Goal: Task Accomplishment & Management: Complete application form

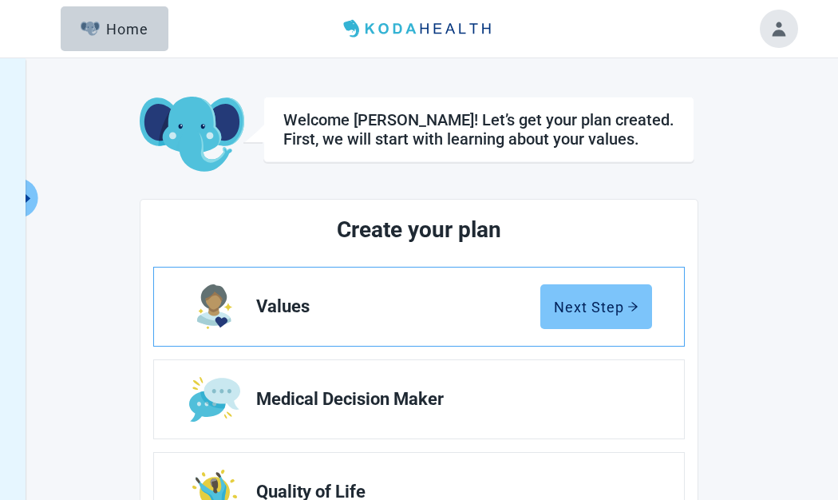
click at [587, 301] on div "Next Step" at bounding box center [596, 307] width 85 height 16
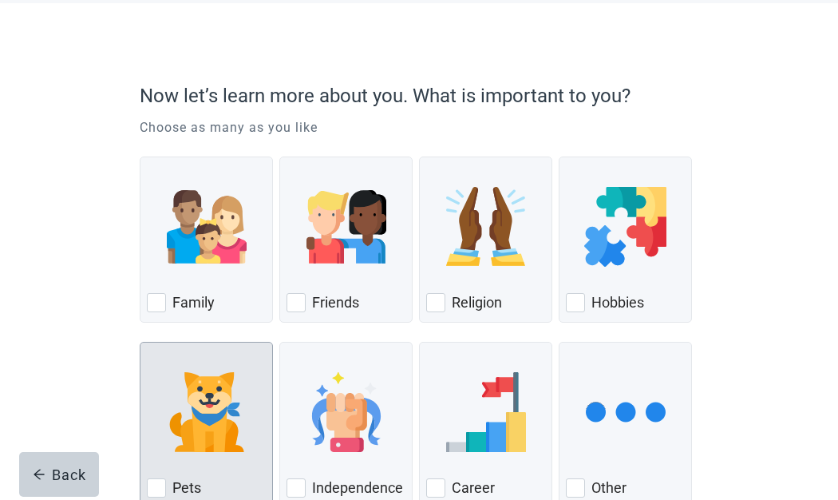
scroll to position [160, 0]
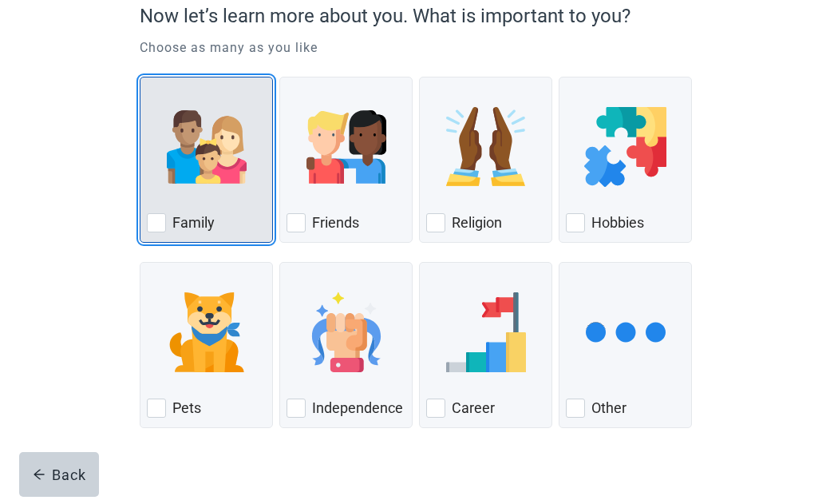
click at [157, 228] on div "Family, checkbox, not checked" at bounding box center [156, 222] width 19 height 19
click at [141, 77] on input "Family" at bounding box center [140, 77] width 1 height 1
checkbox input "true"
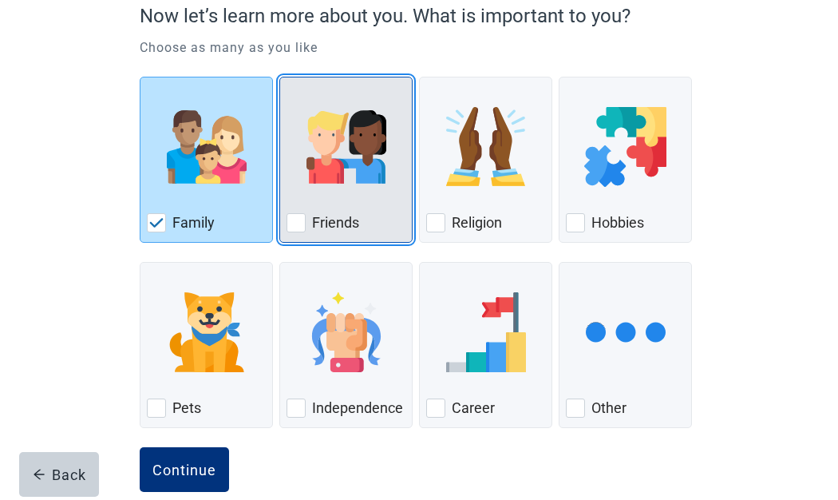
drag, startPoint x: 294, startPoint y: 229, endPoint x: 502, endPoint y: 232, distance: 208.4
click at [295, 229] on div "Friends, checkbox, not checked" at bounding box center [296, 222] width 19 height 19
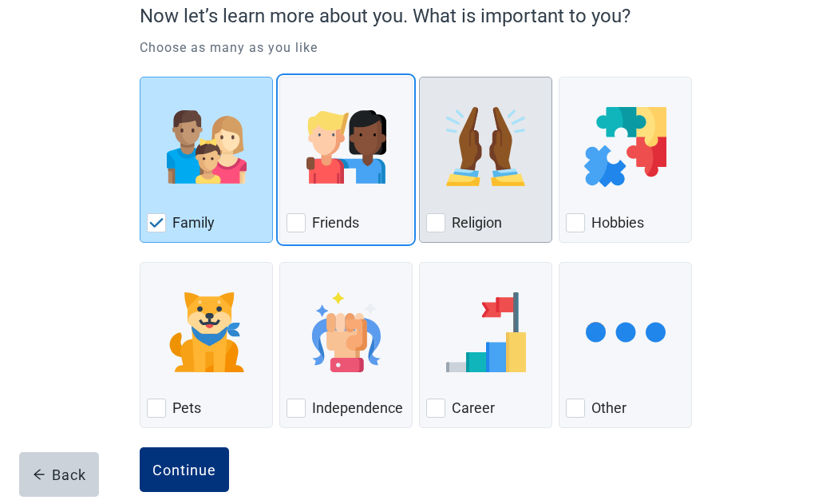
click at [280, 77] on input "Friends" at bounding box center [279, 77] width 1 height 1
checkbox input "true"
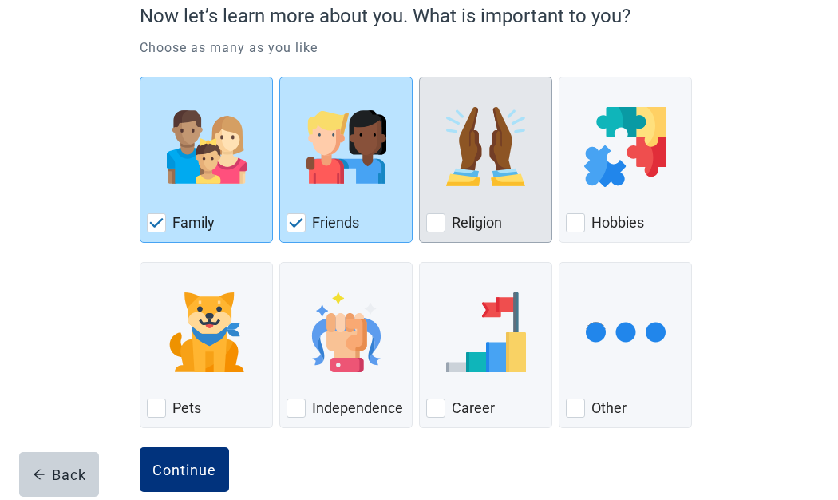
click at [430, 223] on div "Religion, checkbox, not checked" at bounding box center [435, 222] width 19 height 19
click at [420, 77] on input "Religion" at bounding box center [419, 77] width 1 height 1
checkbox input "true"
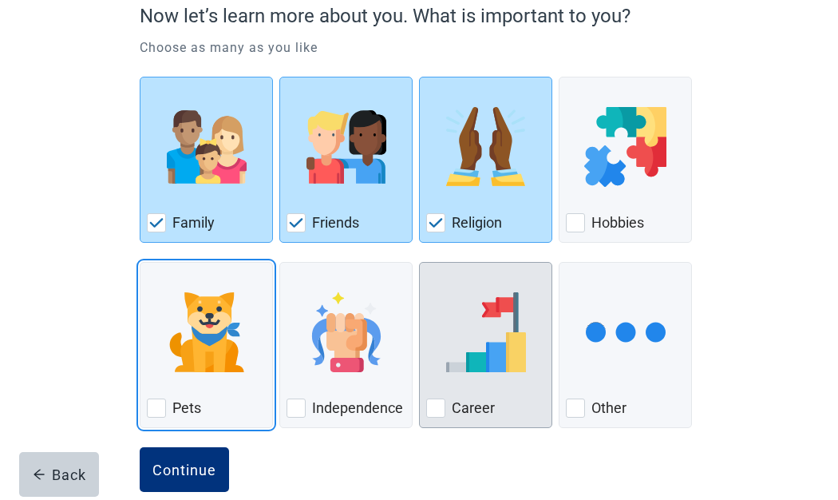
drag, startPoint x: 157, startPoint y: 409, endPoint x: 521, endPoint y: 394, distance: 364.4
click at [160, 409] on div "Pets, checkbox, not checked" at bounding box center [156, 407] width 19 height 19
click at [141, 263] on input "Pets" at bounding box center [140, 262] width 1 height 1
checkbox input "true"
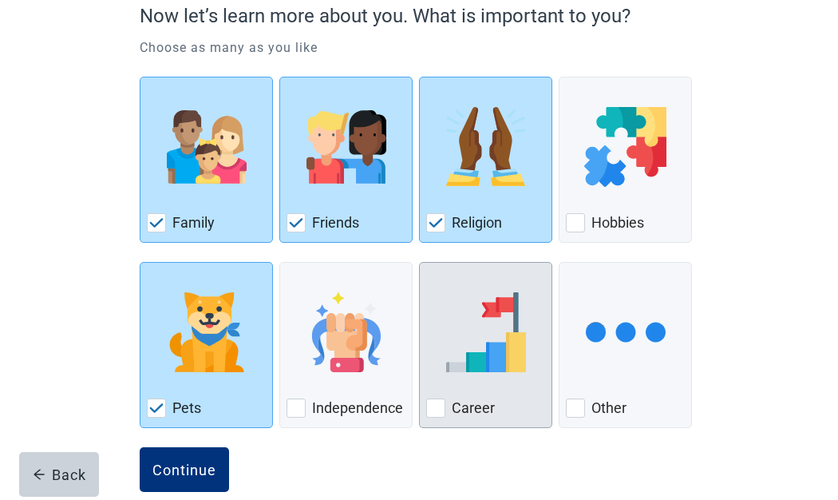
click at [443, 408] on div "Career, checkbox, not checked" at bounding box center [435, 407] width 19 height 19
click at [420, 263] on input "Career" at bounding box center [419, 262] width 1 height 1
checkbox input "true"
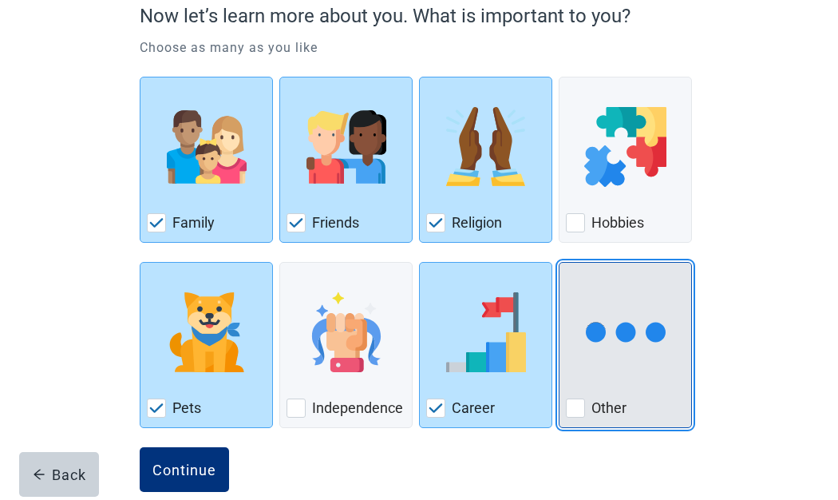
click at [617, 351] on img "Other, checkbox, not checked" at bounding box center [626, 332] width 80 height 80
click at [560, 263] on input "Other" at bounding box center [559, 262] width 1 height 1
checkbox input "true"
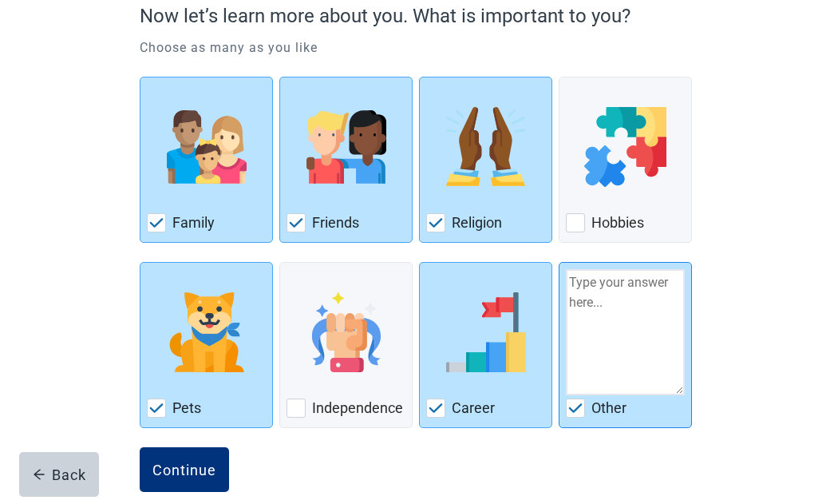
scroll to position [186, 0]
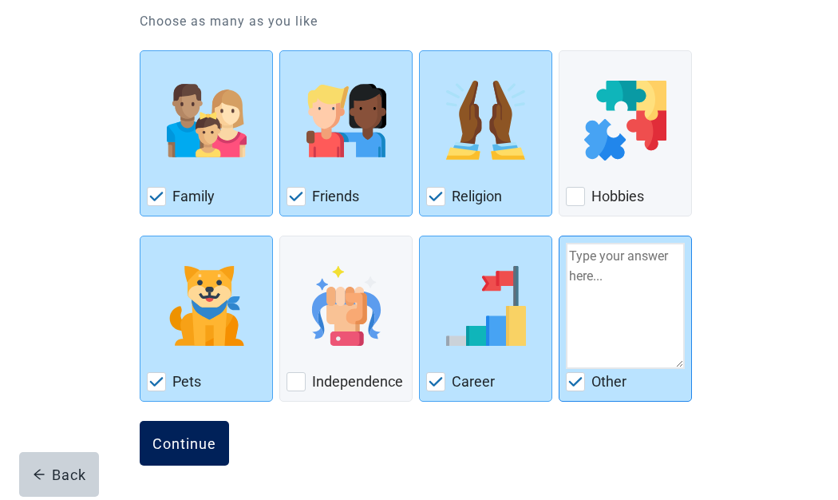
click at [199, 449] on div "Continue" at bounding box center [185, 443] width 64 height 16
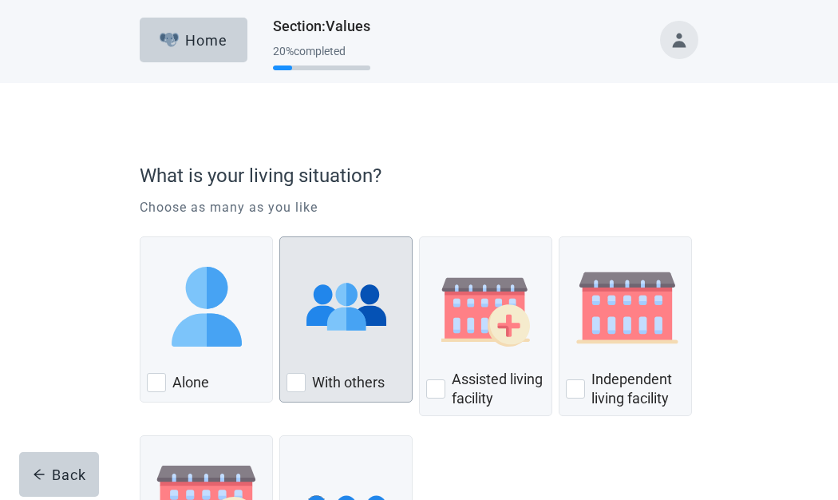
scroll to position [80, 0]
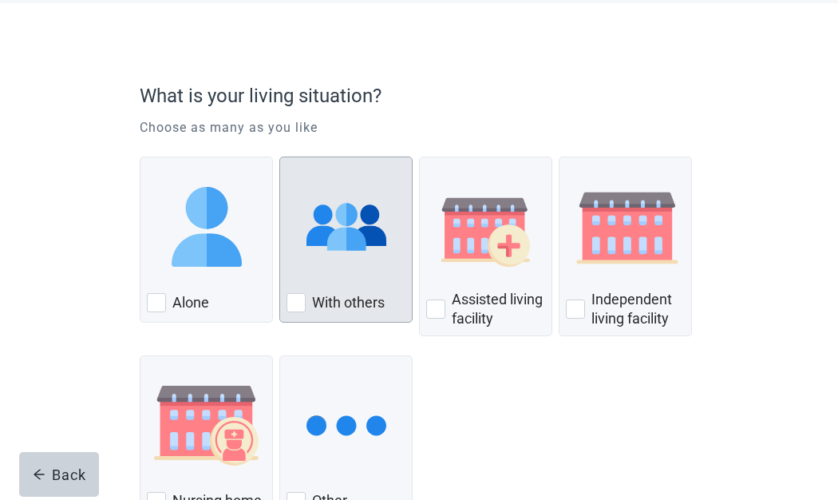
click at [299, 300] on div "With Others, checkbox, not checked" at bounding box center [296, 302] width 19 height 19
click at [280, 157] on input "With others" at bounding box center [279, 157] width 1 height 1
checkbox input "true"
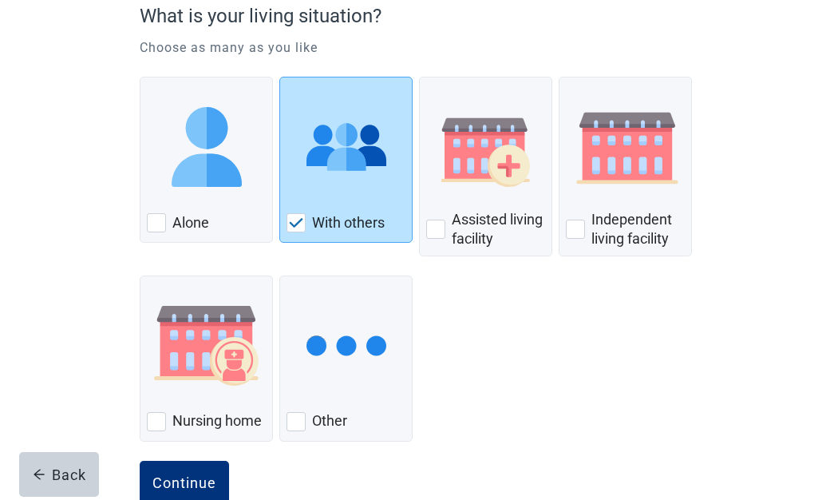
scroll to position [200, 0]
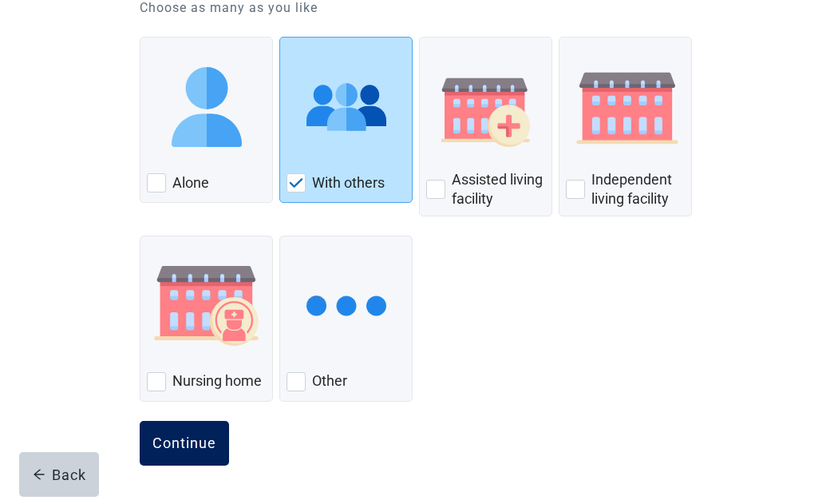
click at [204, 444] on div "Continue" at bounding box center [185, 443] width 64 height 16
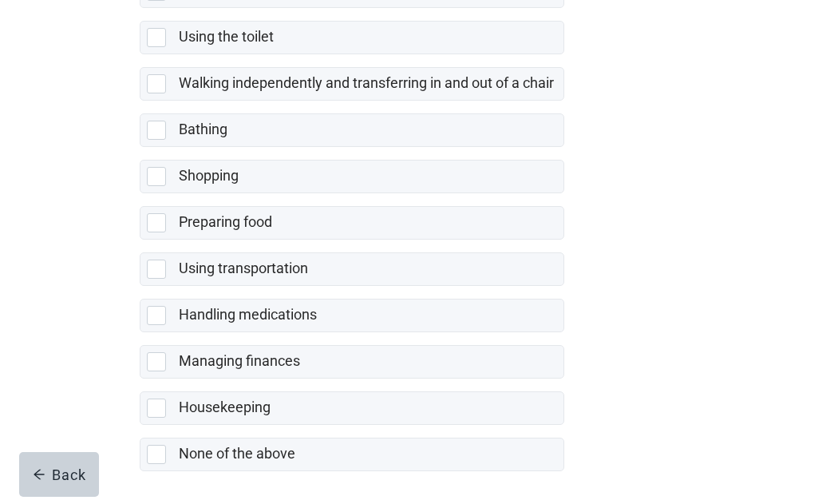
scroll to position [381, 0]
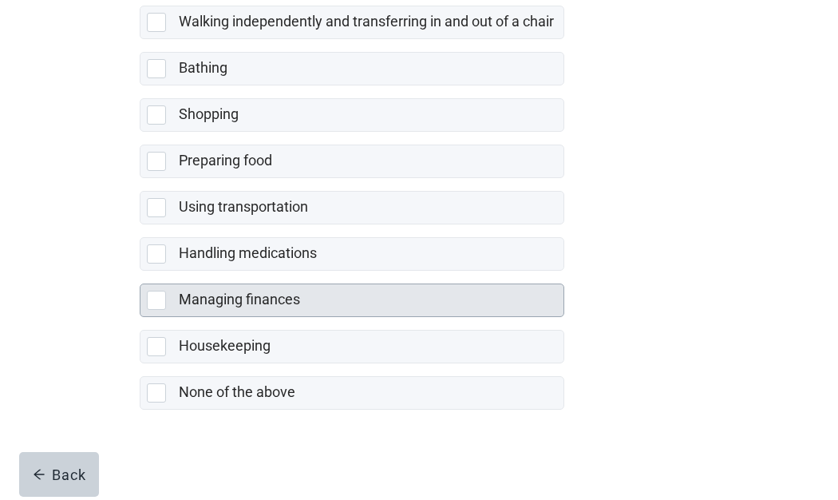
click at [158, 300] on div "Managing finances, checkbox, not selected" at bounding box center [156, 300] width 19 height 19
click at [141, 271] on input "Managing finances" at bounding box center [140, 271] width 1 height 1
checkbox input "true"
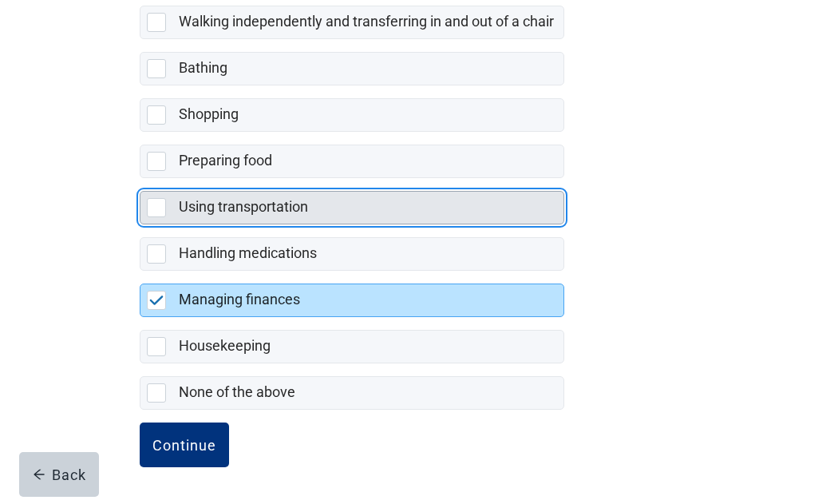
click at [159, 208] on div "Using transportation, checkbox, not selected" at bounding box center [156, 207] width 19 height 19
click at [141, 179] on input "Using transportation" at bounding box center [140, 178] width 1 height 1
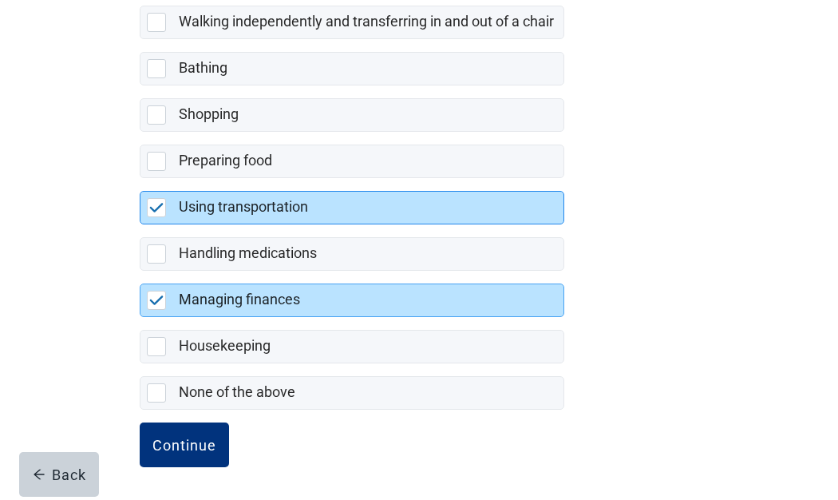
click at [160, 208] on img "Using transportation, checkbox, selected" at bounding box center [156, 208] width 14 height 10
click at [141, 179] on input "Using transportation" at bounding box center [140, 178] width 1 height 1
checkbox input "false"
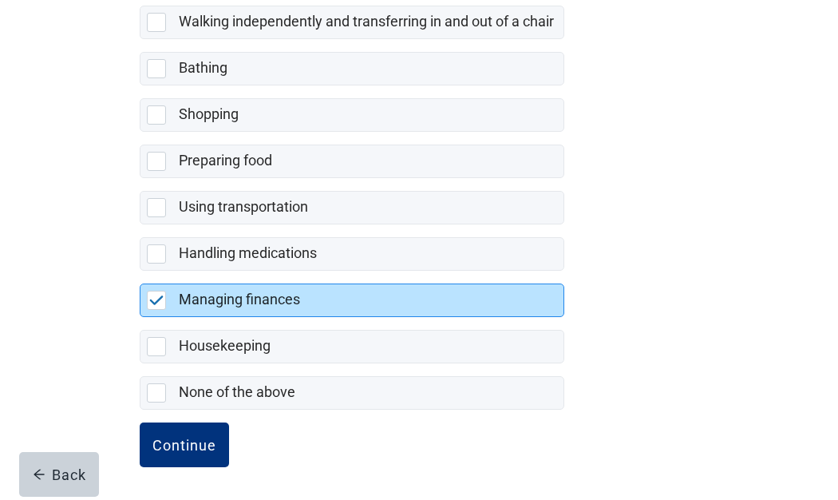
click at [162, 297] on img "Managing finances, checkbox, selected" at bounding box center [156, 300] width 14 height 10
click at [141, 271] on input "Managing finances" at bounding box center [140, 271] width 1 height 1
checkbox input "false"
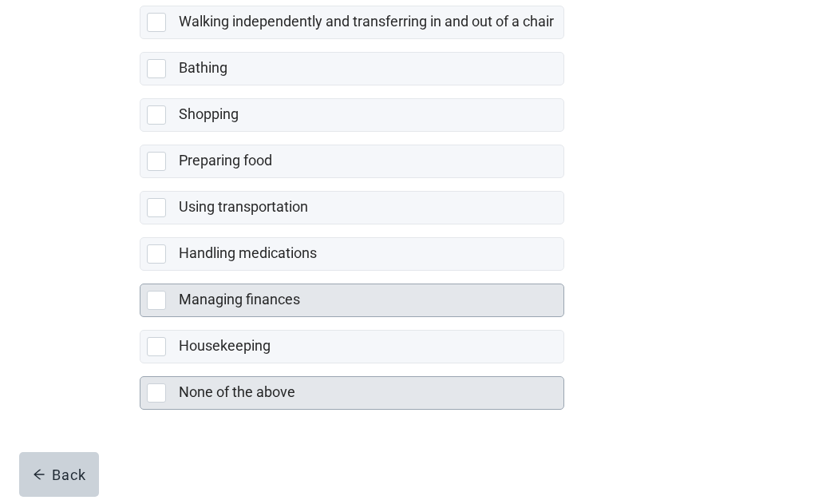
click at [153, 390] on div "None of the above, checkbox, not selected" at bounding box center [156, 392] width 19 height 19
click at [141, 364] on input "None of the above" at bounding box center [140, 363] width 1 height 1
checkbox input "true"
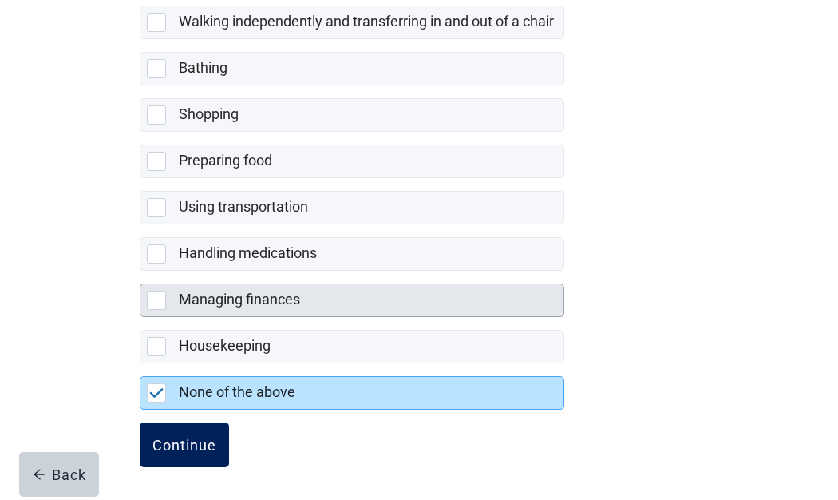
click at [207, 432] on button "Continue" at bounding box center [184, 444] width 89 height 45
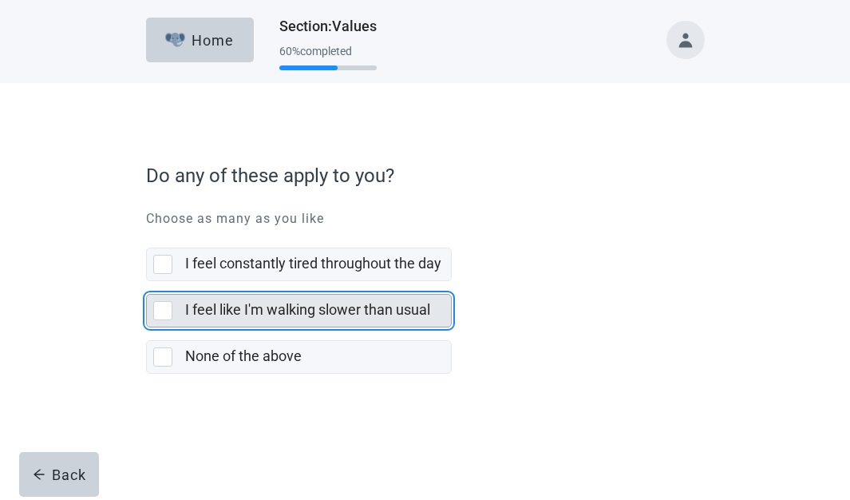
click at [164, 312] on div "I feel like I'm walking slower than usual, checkbox, not selected" at bounding box center [162, 310] width 19 height 19
click at [147, 282] on input "I feel like I'm walking slower than usual" at bounding box center [146, 281] width 1 height 1
checkbox input "true"
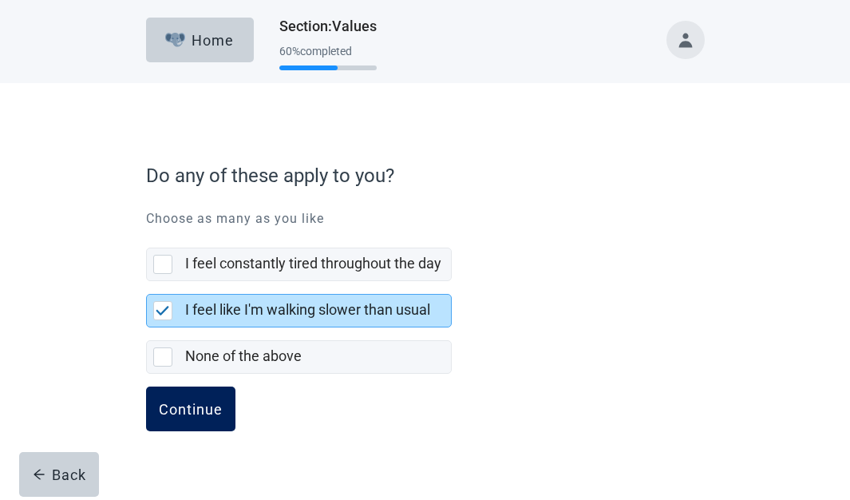
click at [212, 409] on div "Continue" at bounding box center [191, 409] width 64 height 16
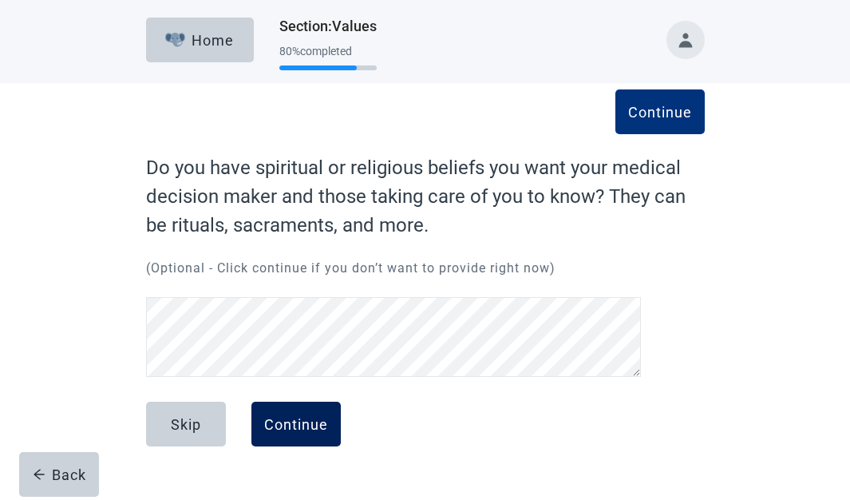
click at [299, 427] on div "Continue" at bounding box center [296, 424] width 64 height 16
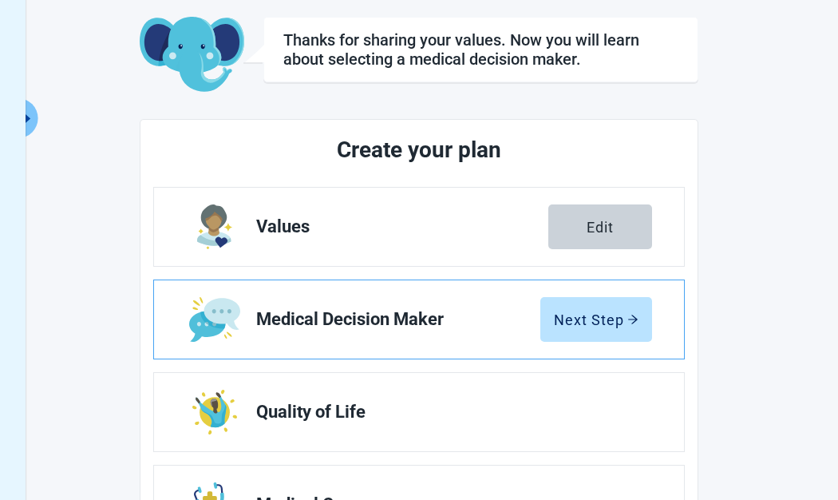
scroll to position [240, 0]
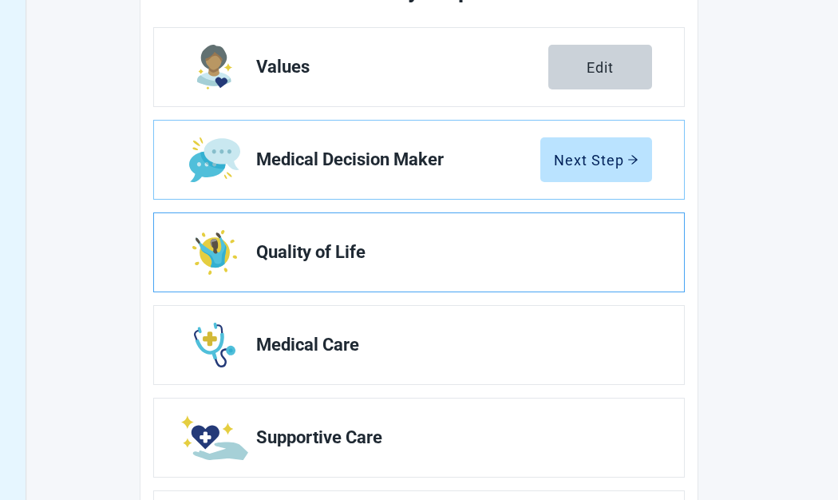
click at [534, 254] on span "Quality of Life" at bounding box center [447, 252] width 383 height 19
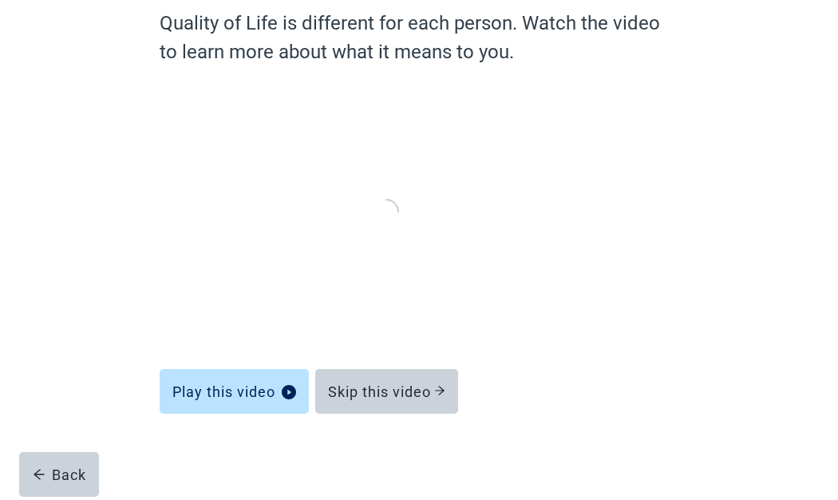
scroll to position [144, 0]
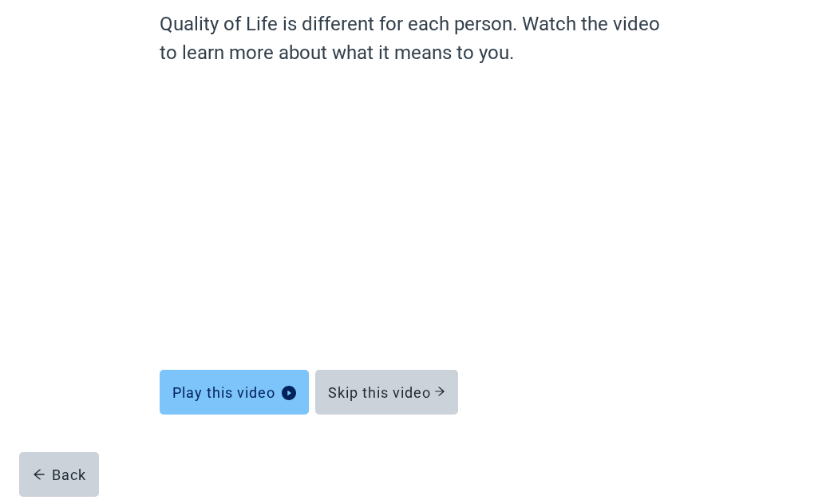
click at [283, 393] on icon "play-circle" at bounding box center [289, 393] width 14 height 14
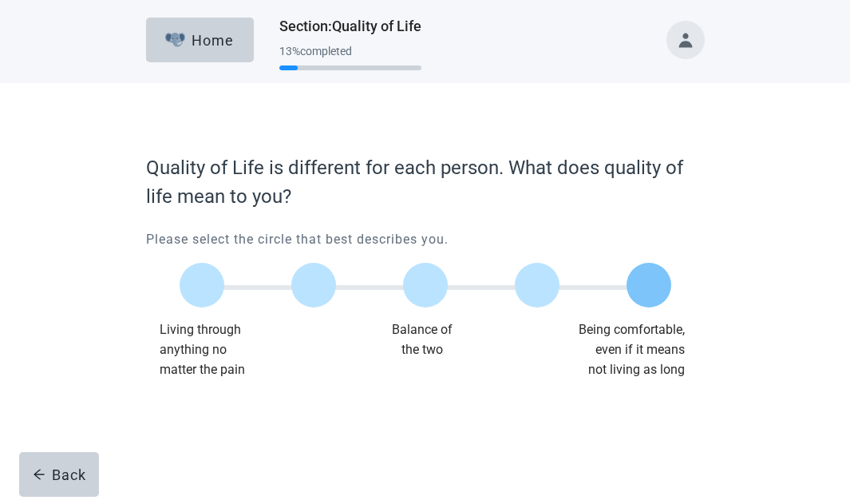
click at [639, 265] on label "Main content" at bounding box center [649, 285] width 45 height 45
click at [649, 285] on input "Quality of life scale: 100 out of 100. Being comfortable, even if it means not …" at bounding box center [649, 285] width 0 height 0
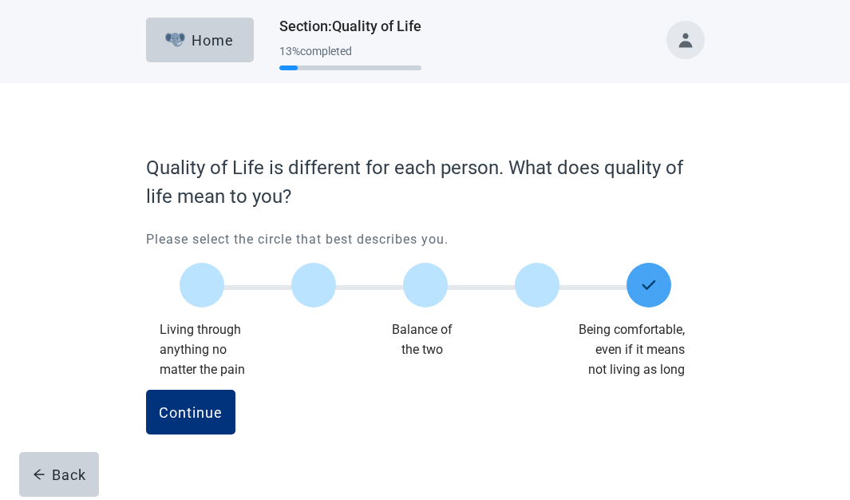
click at [640, 278] on img "Main content" at bounding box center [649, 284] width 19 height 19
click at [649, 285] on input "Quality of life scale: 100 out of 100. Being comfortable, even if it means not …" at bounding box center [649, 285] width 0 height 0
click at [185, 408] on div "Continue" at bounding box center [191, 412] width 64 height 16
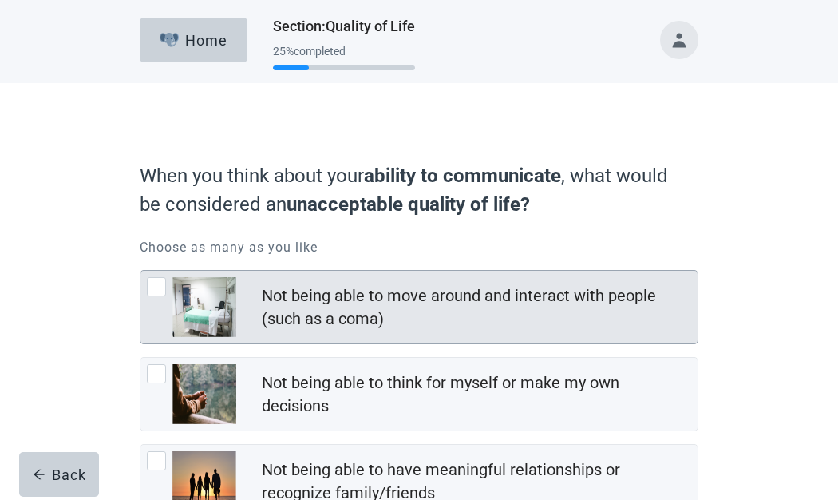
click at [163, 280] on div "Not being able to move around and interact with people (such as a coma), checkb…" at bounding box center [156, 286] width 19 height 19
click at [141, 271] on input "Not being able to move around and interact with people (such as a coma)" at bounding box center [140, 270] width 1 height 1
checkbox input "true"
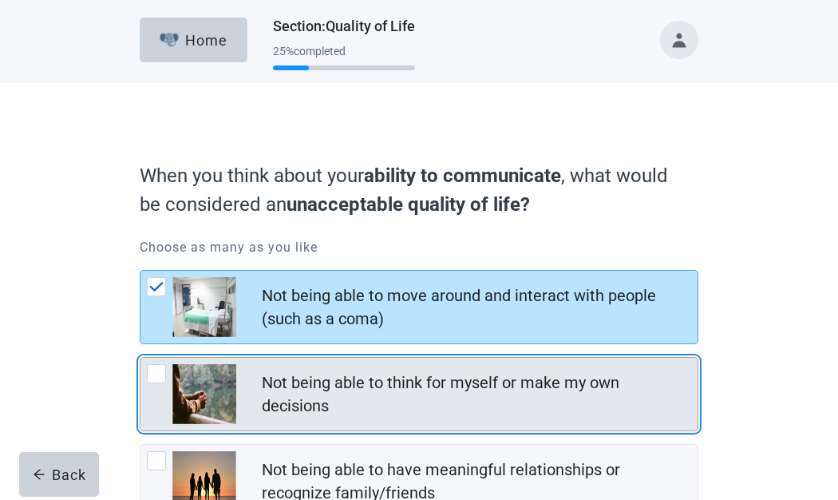
click at [154, 369] on div "Not being able to think for myself or make my own decisions, checkbox, not chec…" at bounding box center [156, 373] width 19 height 19
click at [141, 358] on input "Not being able to think for myself or make my own decisions" at bounding box center [140, 357] width 1 height 1
checkbox input "true"
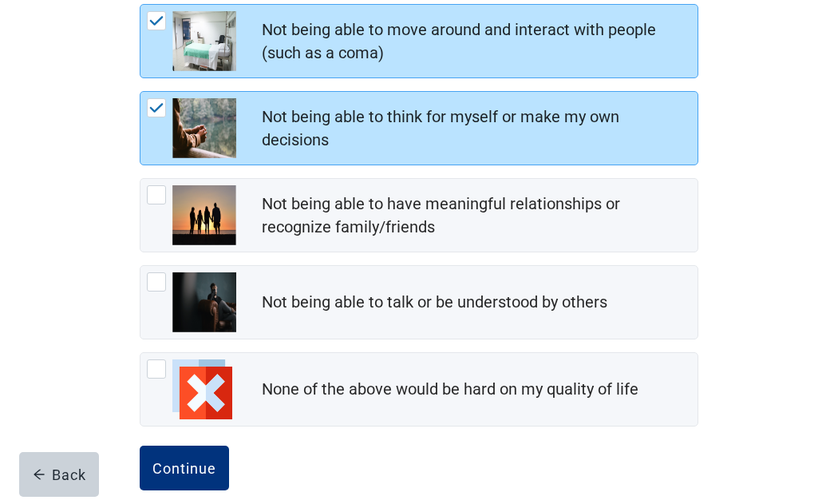
scroll to position [276, 0]
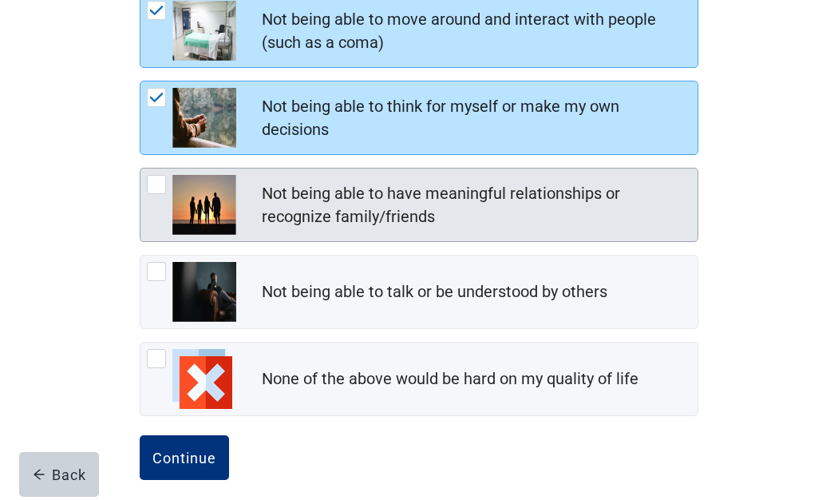
click at [164, 181] on div "Not being able to have meaningful relationships or recognize family/friends, ch…" at bounding box center [156, 184] width 19 height 19
click at [141, 168] on input "Not being able to have meaningful relationships or recognize family/friends" at bounding box center [140, 168] width 1 height 1
checkbox input "true"
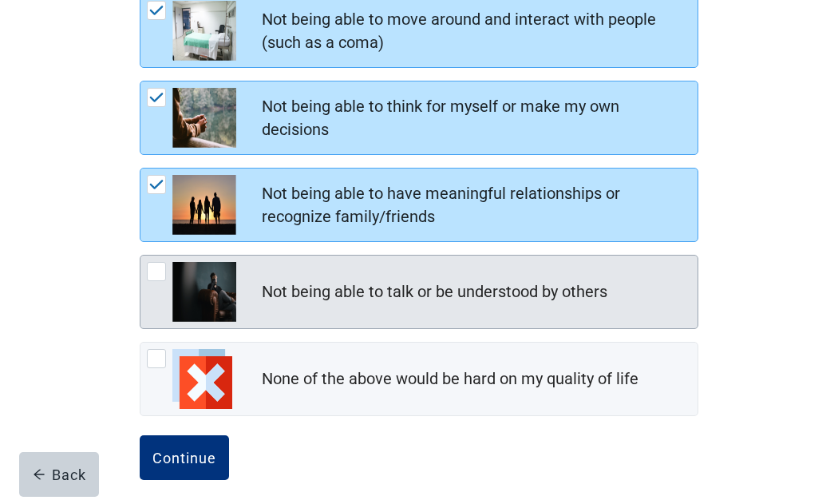
click at [156, 269] on div "Not being able to talk or be understood by others, checkbox, not checked" at bounding box center [156, 271] width 19 height 19
click at [141, 256] on input "Not being able to talk or be understood by others" at bounding box center [140, 255] width 1 height 1
checkbox input "true"
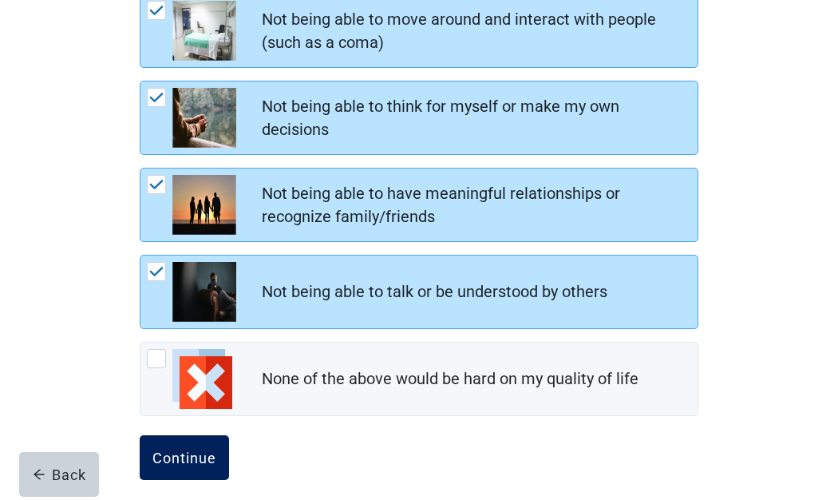
click at [192, 450] on div "Continue" at bounding box center [185, 458] width 64 height 16
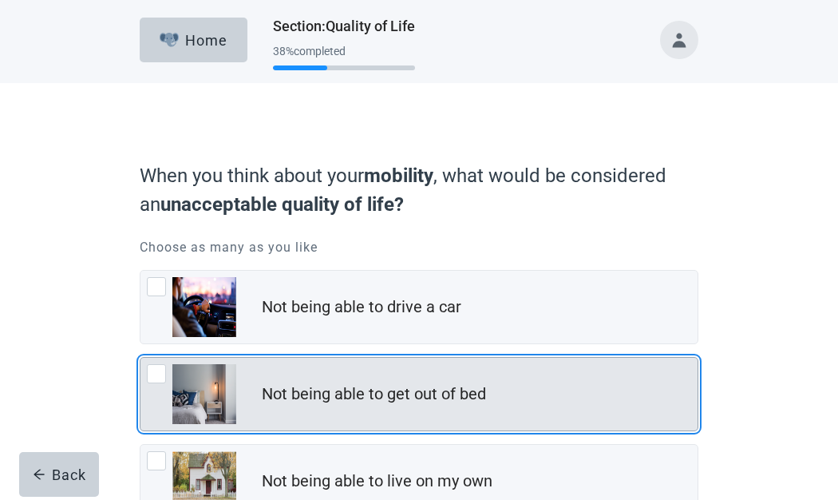
click at [159, 373] on div "Not being able to get out of bed, checkbox, not checked" at bounding box center [156, 373] width 19 height 19
click at [141, 358] on input "Not being able to get out of bed" at bounding box center [140, 357] width 1 height 1
checkbox input "true"
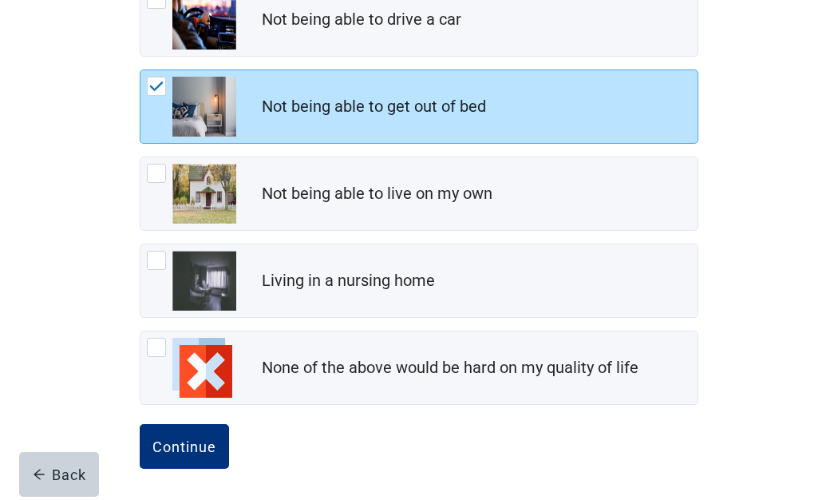
scroll to position [290, 0]
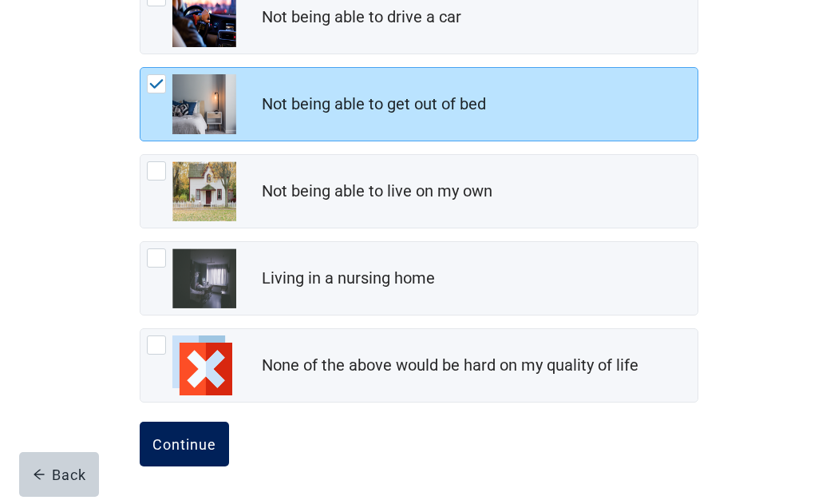
click at [168, 444] on div "Continue" at bounding box center [185, 444] width 64 height 16
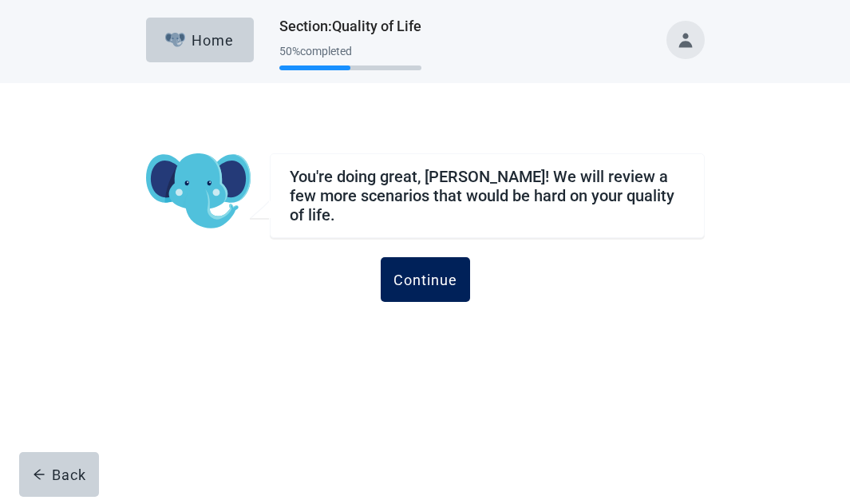
click at [426, 271] on div "Continue" at bounding box center [426, 279] width 64 height 16
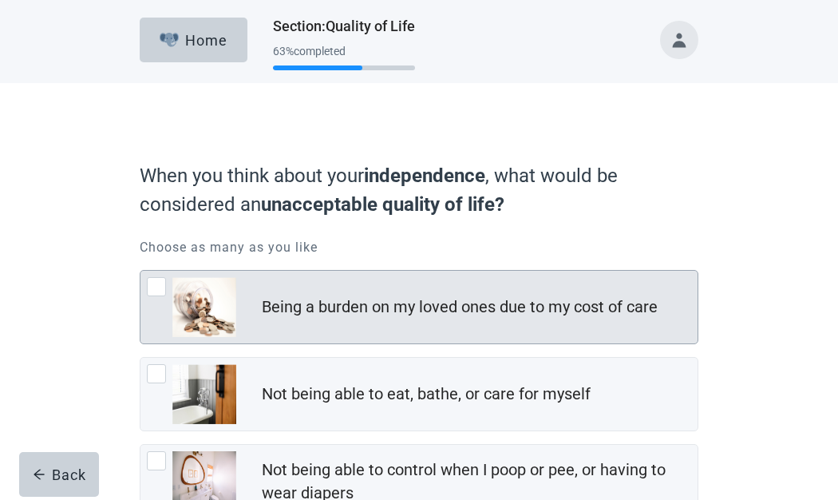
click at [156, 286] on div "Being a burden on my loved ones due to my cost of care, checkbox, not checked" at bounding box center [156, 286] width 19 height 19
click at [141, 271] on input "Being a burden on my loved ones due to my cost of care" at bounding box center [140, 270] width 1 height 1
checkbox input "true"
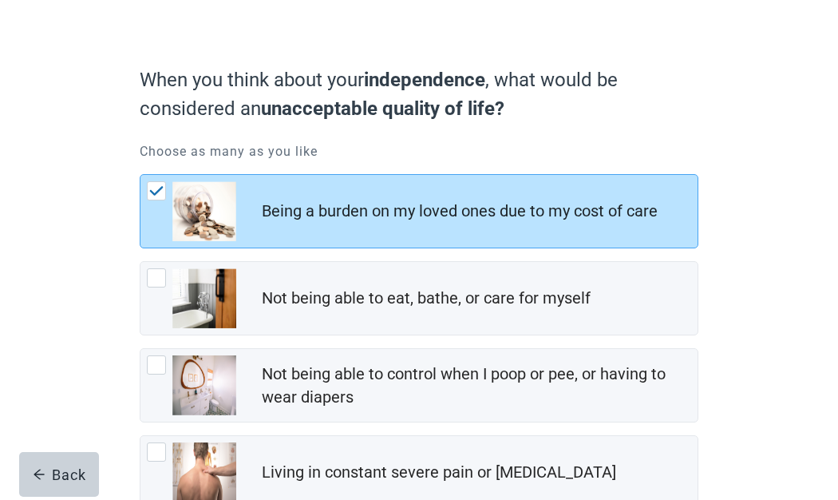
scroll to position [138, 0]
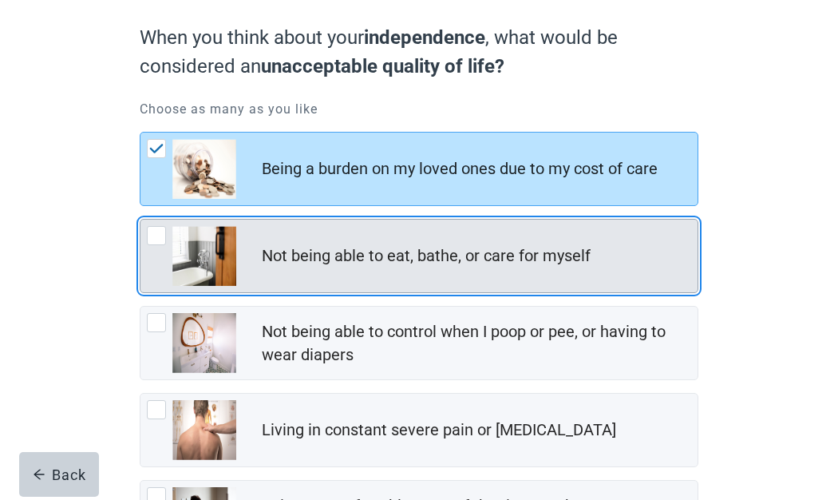
click at [157, 230] on div "Not being able to eat, bathe, or care for myself, checkbox, not checked" at bounding box center [156, 235] width 19 height 19
click at [141, 220] on input "Not being able to eat, bathe, or care for myself" at bounding box center [140, 219] width 1 height 1
checkbox input "true"
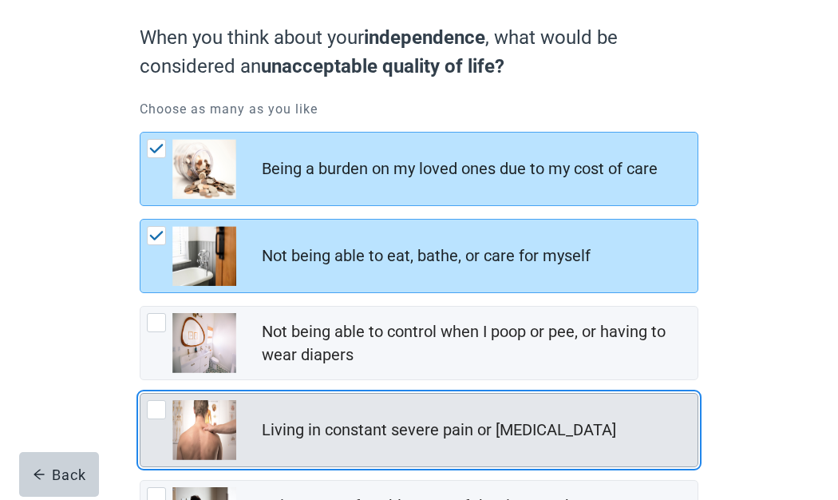
click at [157, 408] on div "Living in constant severe pain or shortness of breath, checkbox, not checked" at bounding box center [156, 409] width 19 height 19
click at [141, 394] on input "Living in constant severe pain or [MEDICAL_DATA]" at bounding box center [140, 393] width 1 height 1
checkbox input "true"
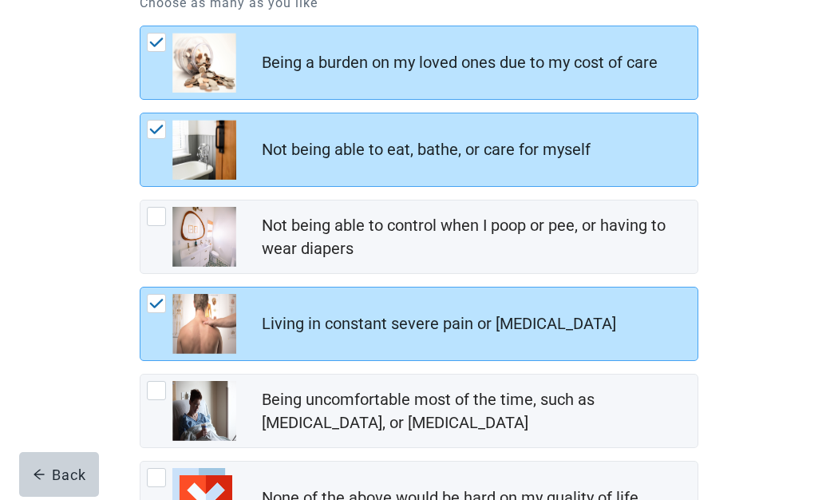
scroll to position [319, 0]
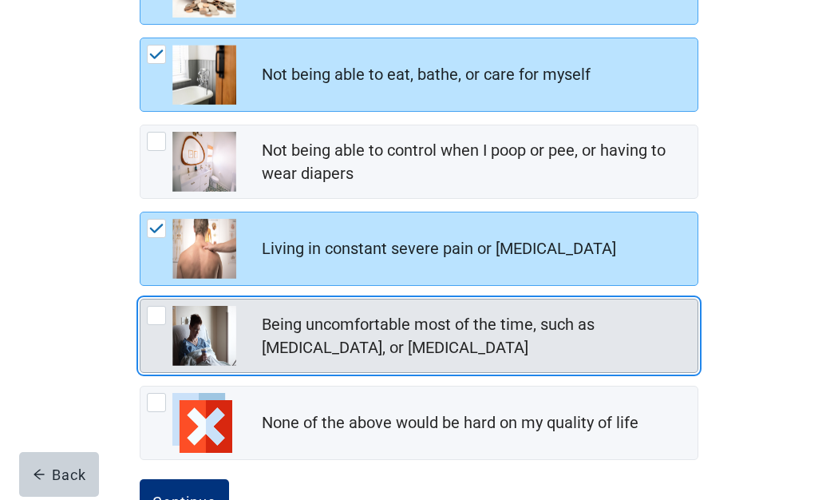
click at [158, 310] on div "Being uncomfortable most of the time, such as nausea, vomiting, or diarrhea, ch…" at bounding box center [156, 315] width 19 height 19
click at [141, 299] on input "Being uncomfortable most of the time, such as [MEDICAL_DATA], or [MEDICAL_DATA]" at bounding box center [140, 299] width 1 height 1
checkbox input "true"
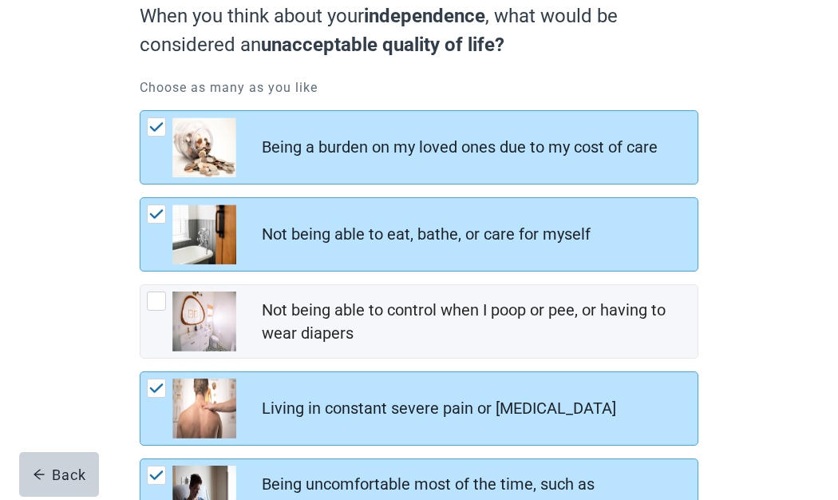
scroll to position [240, 0]
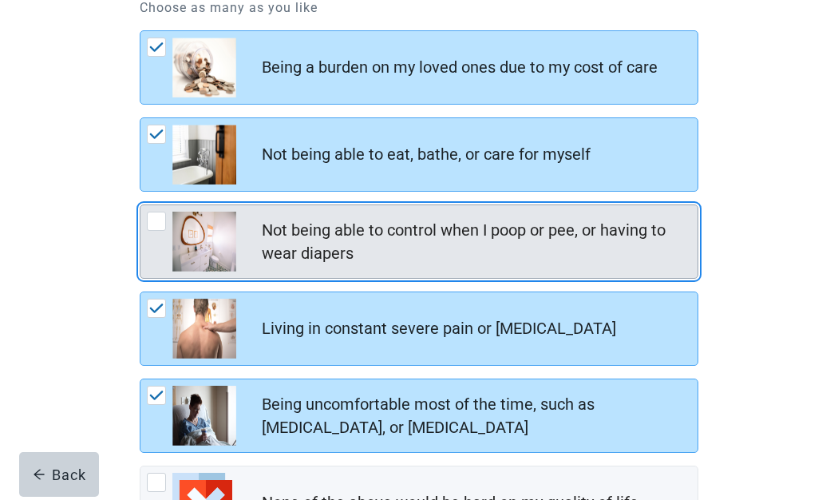
click at [145, 222] on div "Not being able to control when I poop or pee, or having to wear diapers" at bounding box center [419, 241] width 557 height 73
click at [141, 205] on input "Not being able to control when I poop or pee, or having to wear diapers" at bounding box center [140, 204] width 1 height 1
checkbox input "true"
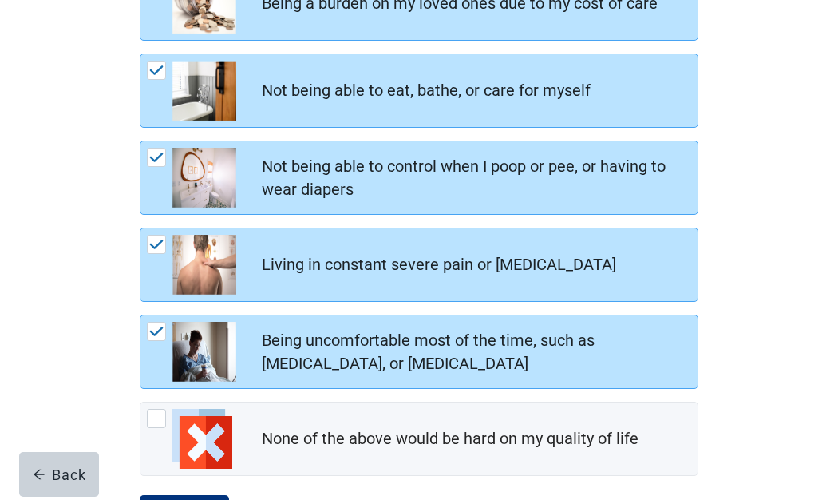
scroll to position [377, 0]
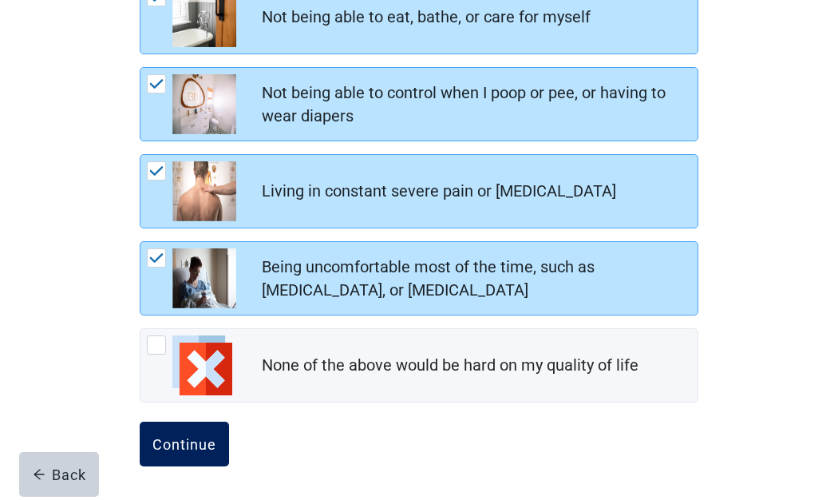
click at [172, 438] on div "Continue" at bounding box center [185, 444] width 64 height 16
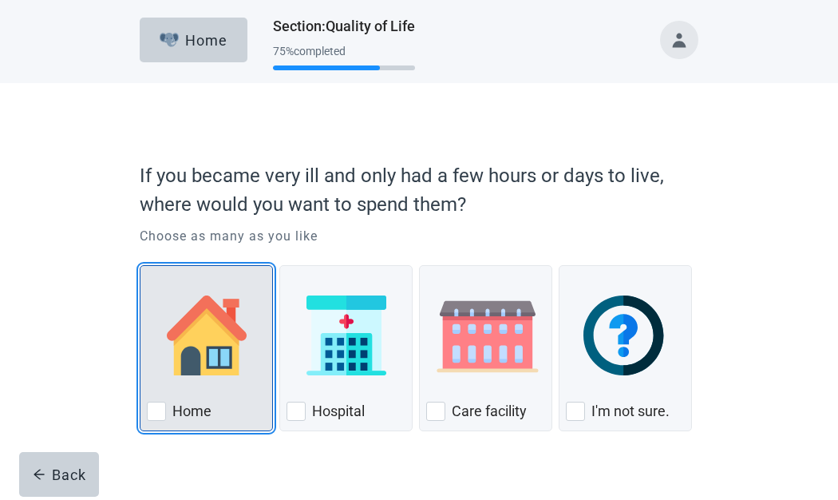
click at [155, 403] on div "Home, checkbox, not checked" at bounding box center [156, 411] width 19 height 19
click at [141, 266] on input "Home" at bounding box center [140, 265] width 1 height 1
checkbox input "true"
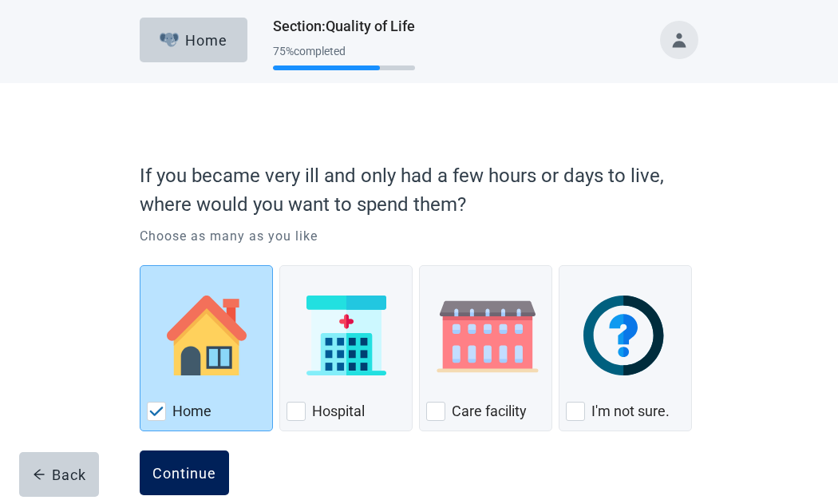
click at [168, 466] on div "Continue" at bounding box center [185, 473] width 64 height 16
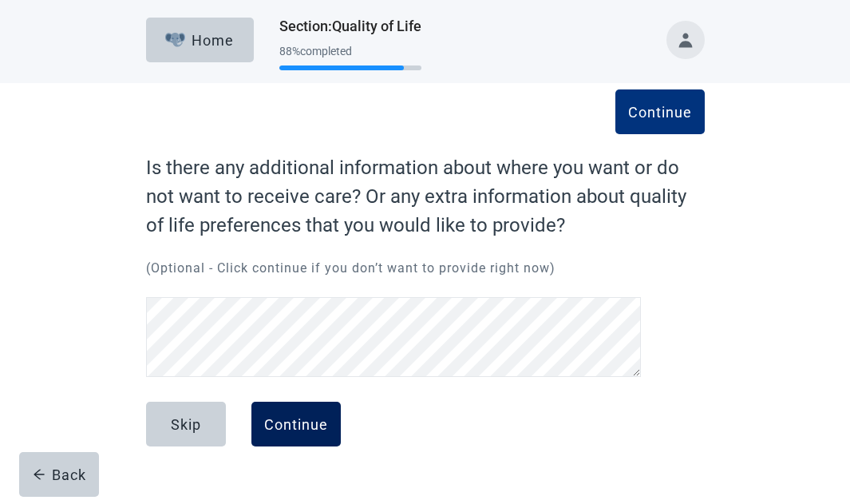
click at [278, 430] on div "Continue" at bounding box center [296, 424] width 64 height 16
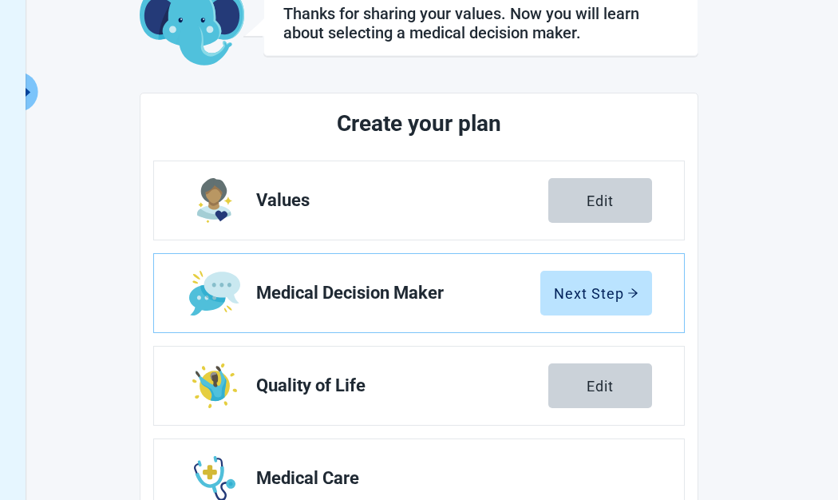
scroll to position [138, 0]
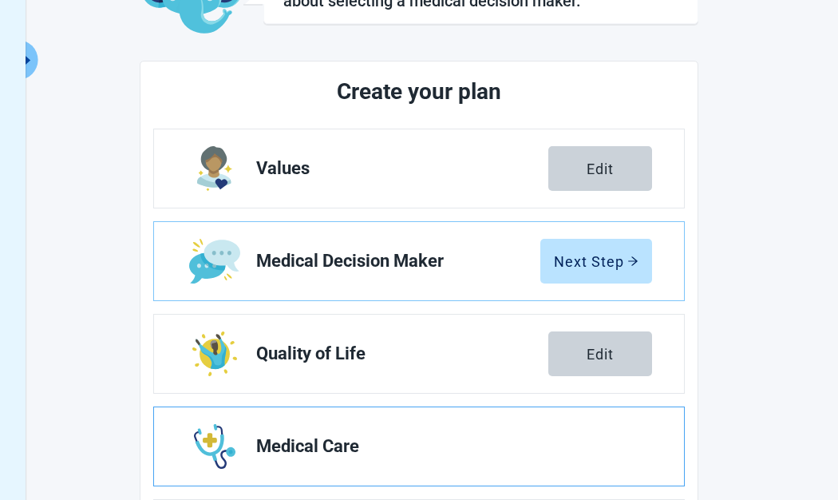
click at [451, 438] on span "Medical Care" at bounding box center [447, 446] width 383 height 19
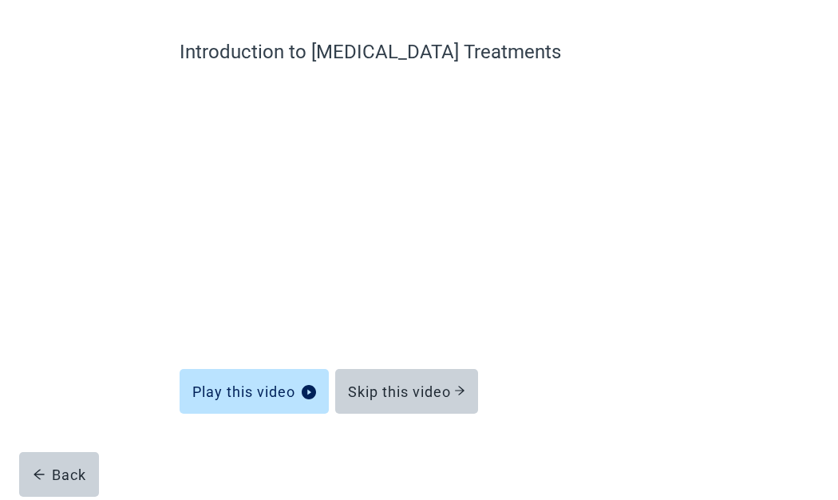
scroll to position [115, 0]
click at [676, 466] on div "Learn about [MEDICAL_DATA] (CPR) Play this video Skip this video Back" at bounding box center [419, 250] width 671 height 501
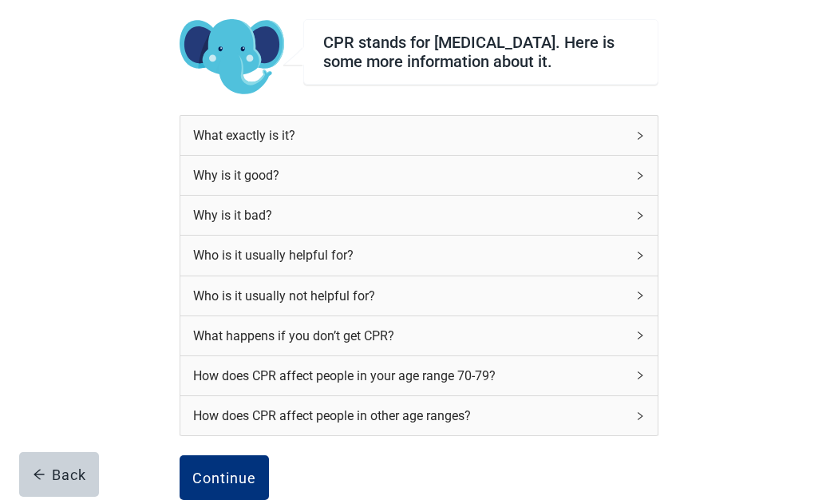
click at [633, 180] on div "Why is it good?" at bounding box center [419, 175] width 478 height 39
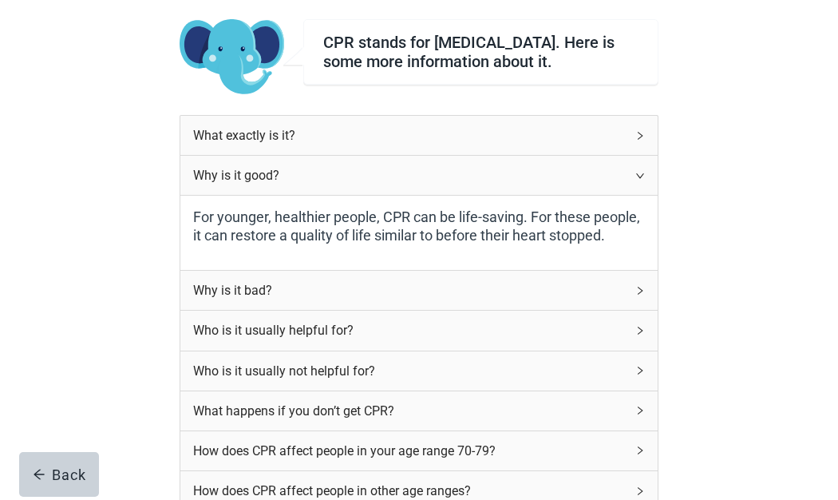
click at [730, 214] on div "CPR stands for [MEDICAL_DATA]. Here is some more information about it. What exa…" at bounding box center [419, 345] width 755 height 754
click at [635, 180] on div "Why is it good?" at bounding box center [419, 175] width 478 height 39
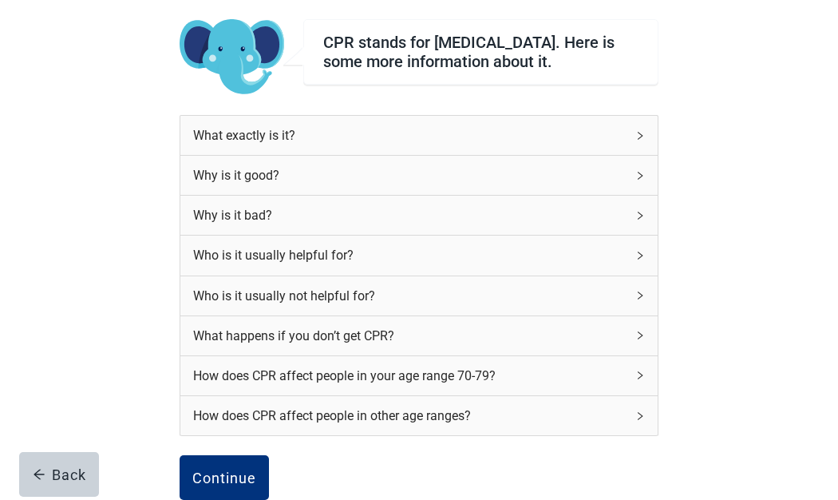
click at [619, 216] on div "Why is it bad?" at bounding box center [409, 215] width 433 height 20
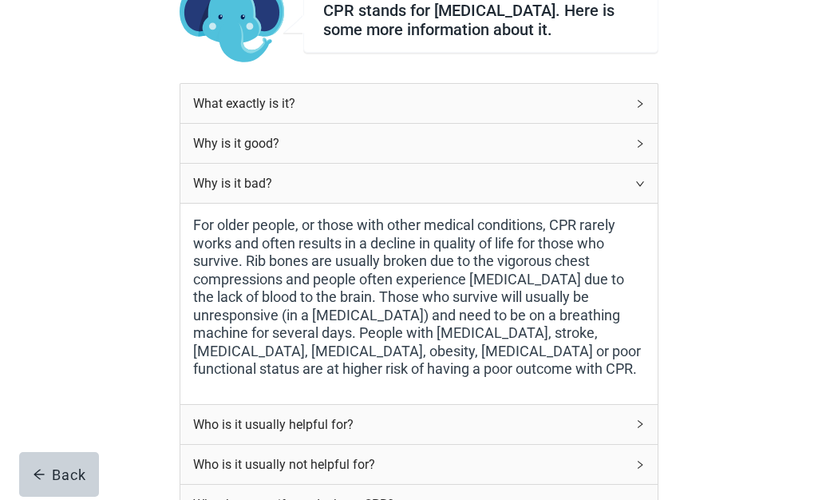
scroll to position [179, 0]
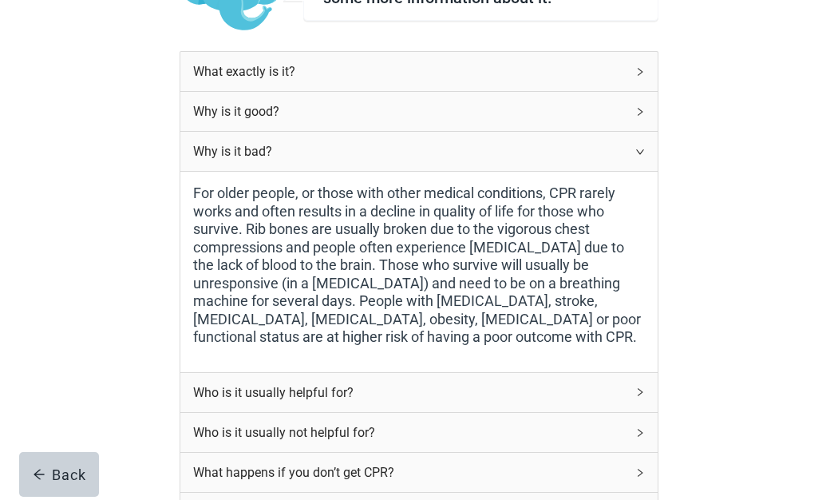
click at [240, 432] on div "Who is it usually not helpful for?" at bounding box center [409, 432] width 433 height 20
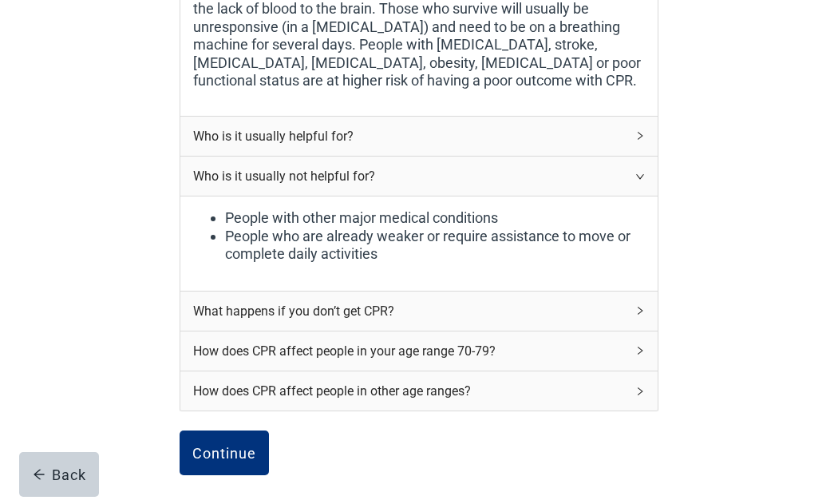
scroll to position [467, 0]
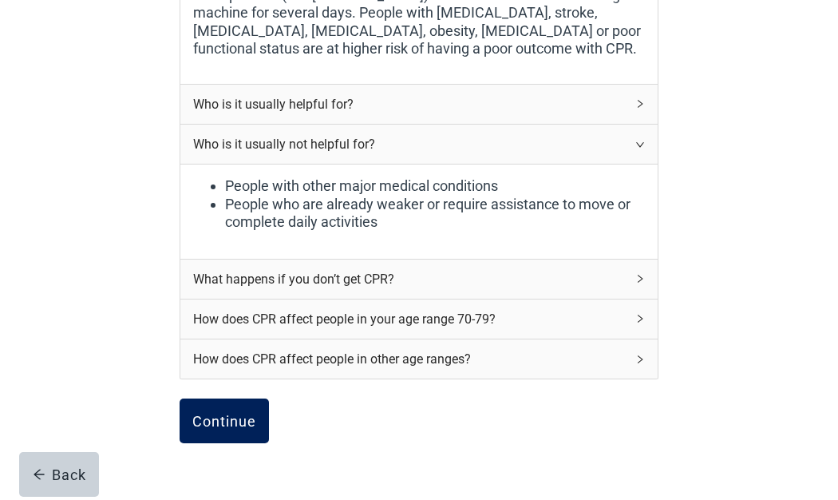
click at [219, 420] on div "Continue" at bounding box center [224, 421] width 64 height 16
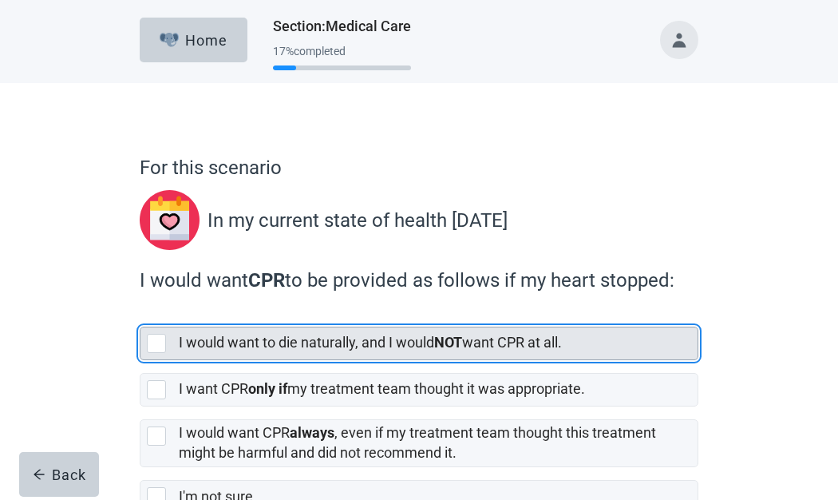
click at [160, 342] on div "[object Object], checkbox, not selected" at bounding box center [156, 343] width 19 height 19
click at [141, 315] on input "I would want to die naturally, and I would NOT want CPR at all." at bounding box center [140, 314] width 1 height 1
checkbox input "true"
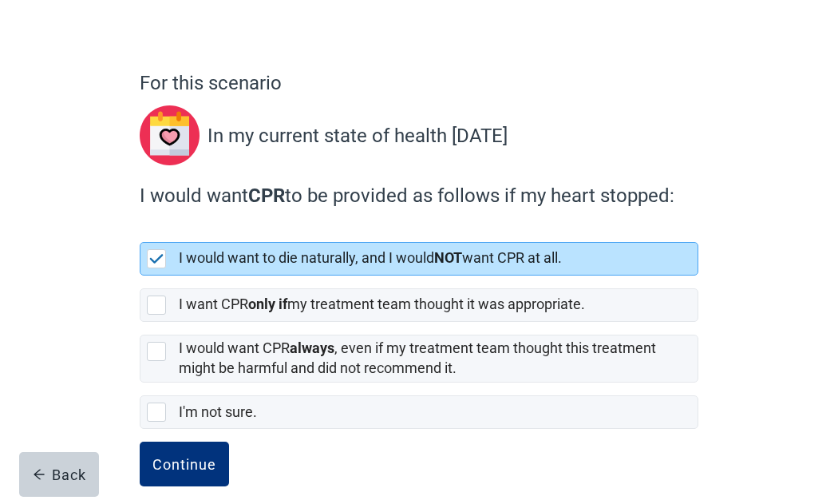
scroll to position [106, 0]
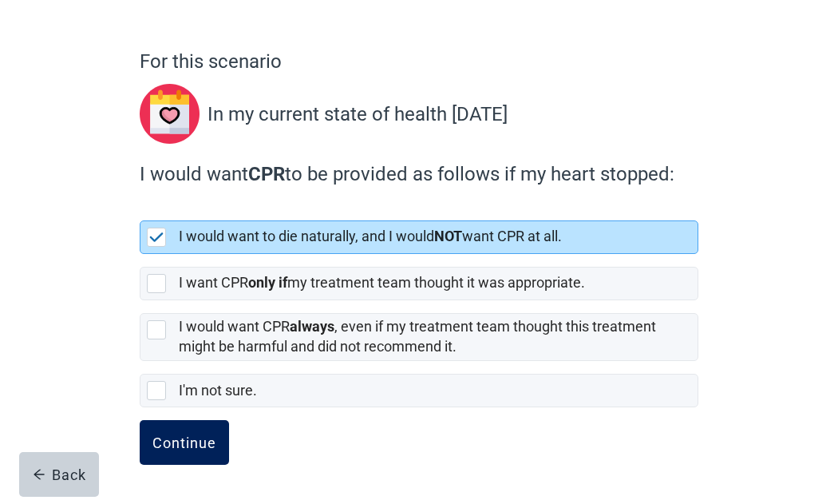
click at [176, 436] on div "Continue" at bounding box center [185, 442] width 64 height 16
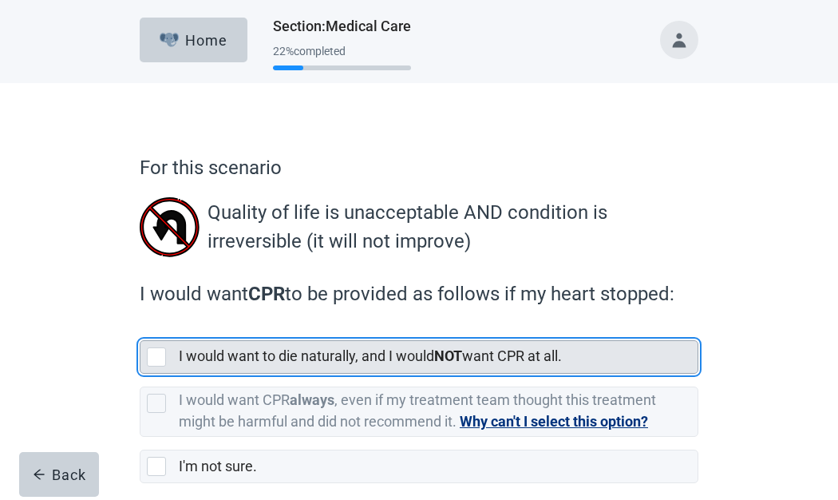
click at [151, 348] on div "[object Object], checkbox, not selected" at bounding box center [156, 356] width 19 height 19
click at [141, 328] on input "I would want to die naturally, and I would NOT want CPR at all." at bounding box center [140, 327] width 1 height 1
checkbox input "true"
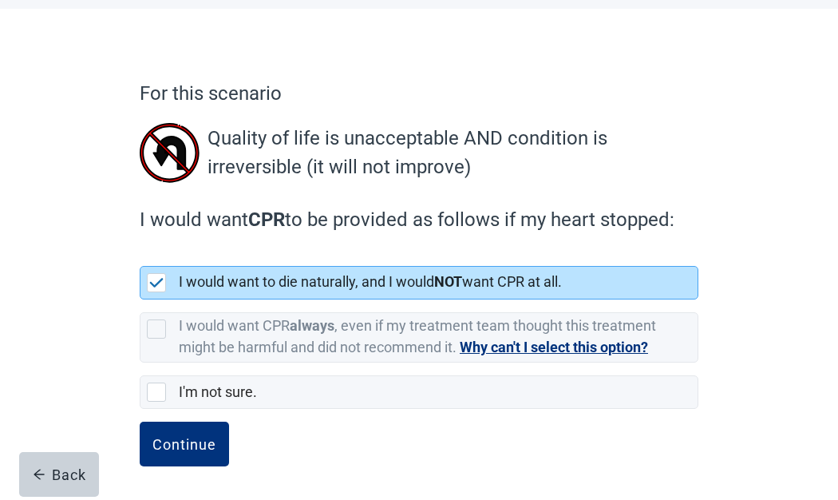
scroll to position [76, 0]
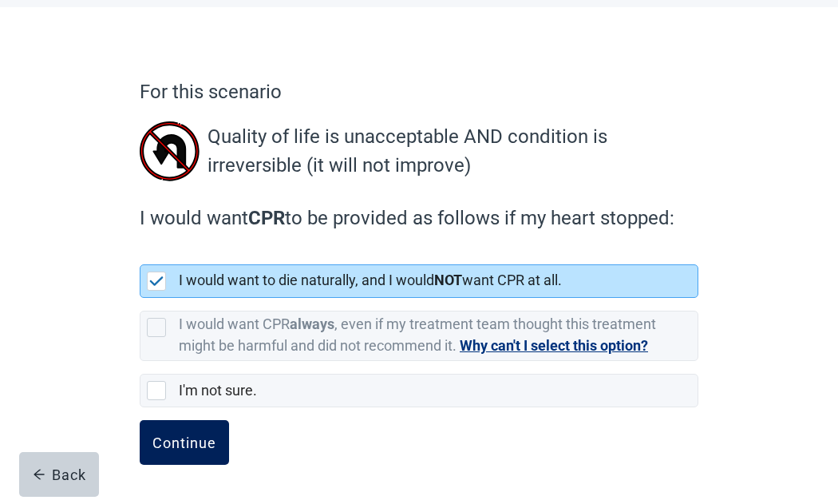
click at [181, 438] on div "Continue" at bounding box center [185, 442] width 64 height 16
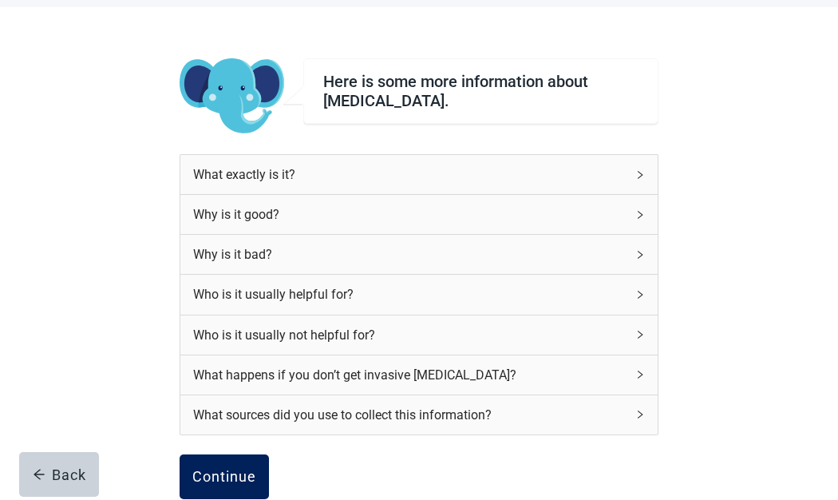
click at [236, 474] on div "Continue" at bounding box center [224, 477] width 64 height 16
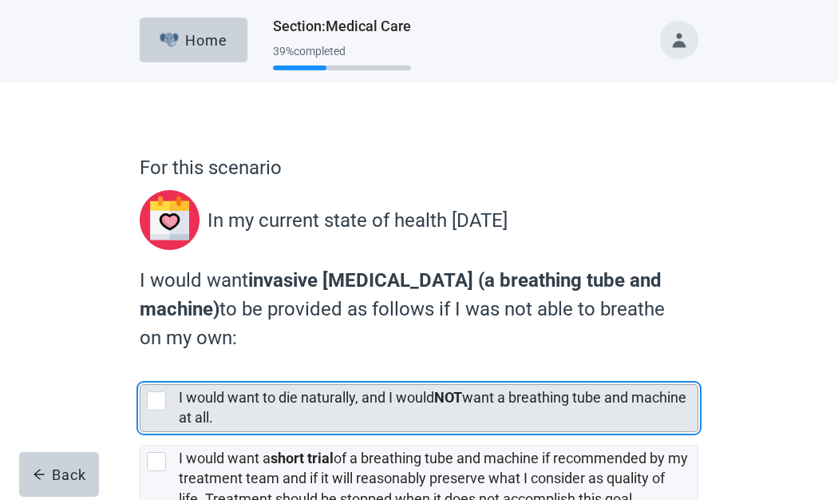
click at [149, 391] on div "[object Object], checkbox, not selected" at bounding box center [156, 400] width 19 height 19
click at [141, 372] on input "I would want to die naturally, and I would NOT want a breathing tube and machin…" at bounding box center [140, 371] width 1 height 1
checkbox input "true"
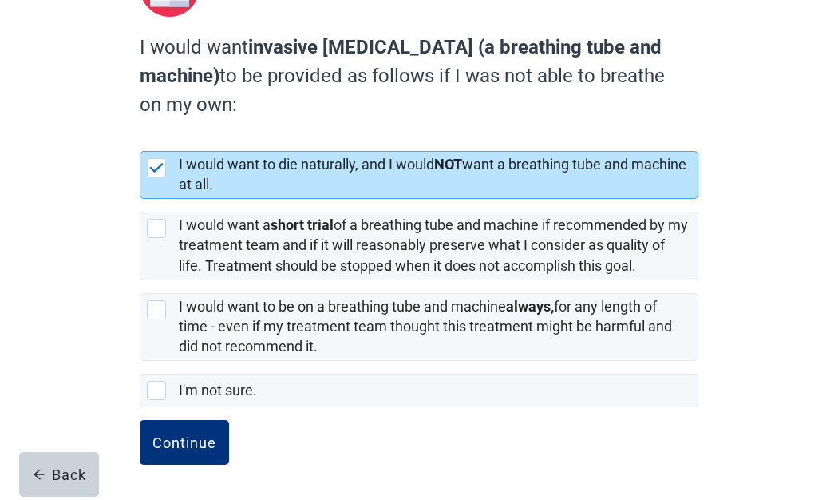
scroll to position [235, 0]
click at [184, 442] on div "Continue" at bounding box center [185, 442] width 64 height 16
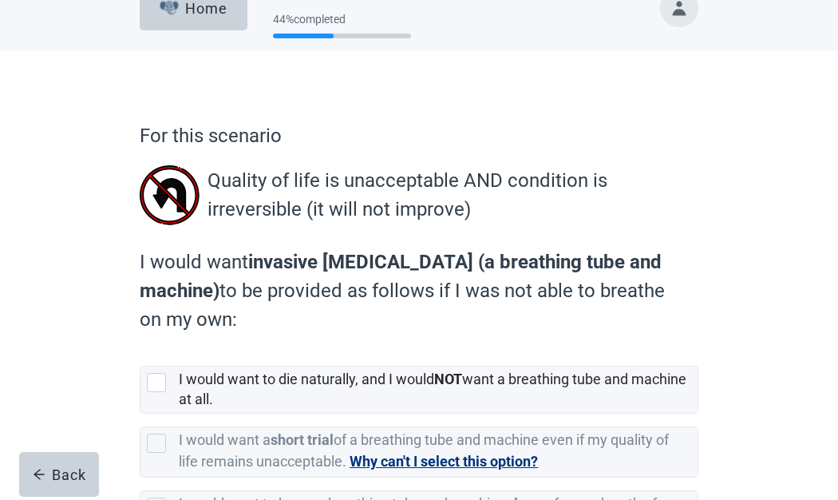
scroll to position [180, 0]
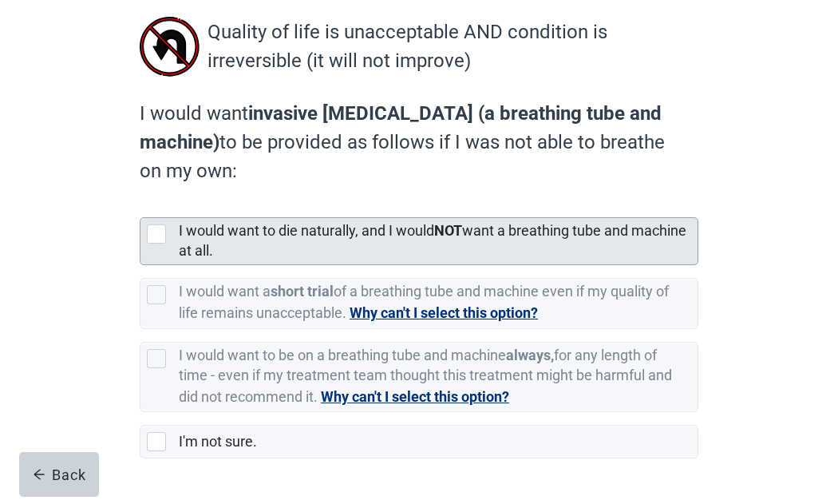
click at [162, 226] on div "[object Object], checkbox, not selected" at bounding box center [156, 233] width 19 height 19
click at [141, 205] on input "I would want to die naturally, and I would NOT want a breathing tube and machin…" at bounding box center [140, 204] width 1 height 1
checkbox input "true"
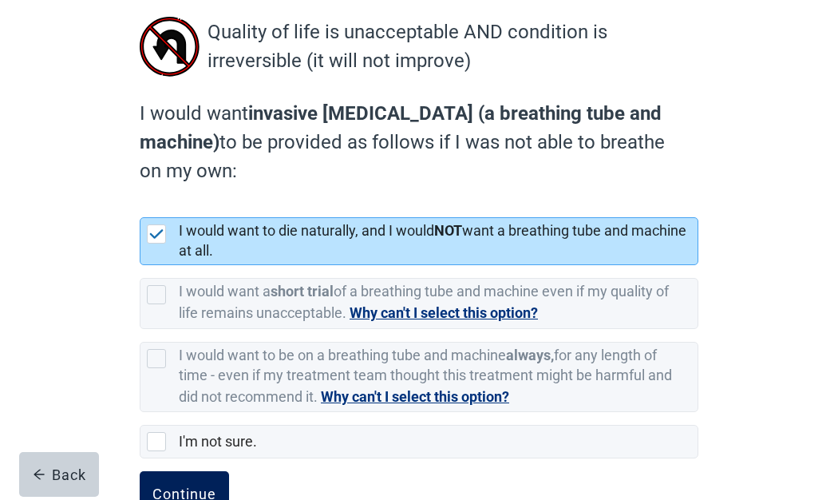
click at [212, 481] on button "Continue" at bounding box center [184, 493] width 89 height 45
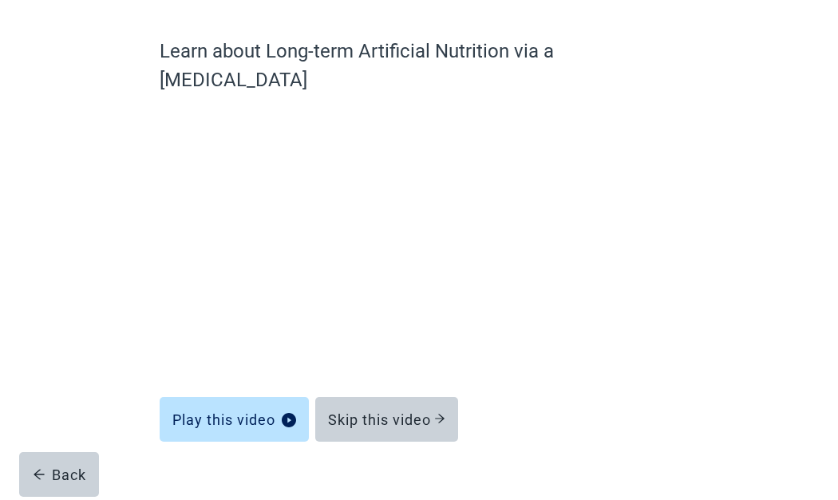
scroll to position [115, 0]
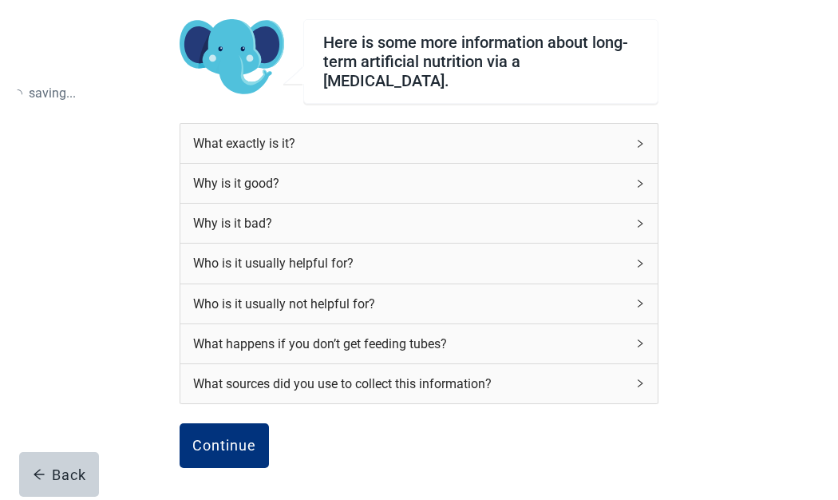
scroll to position [180, 0]
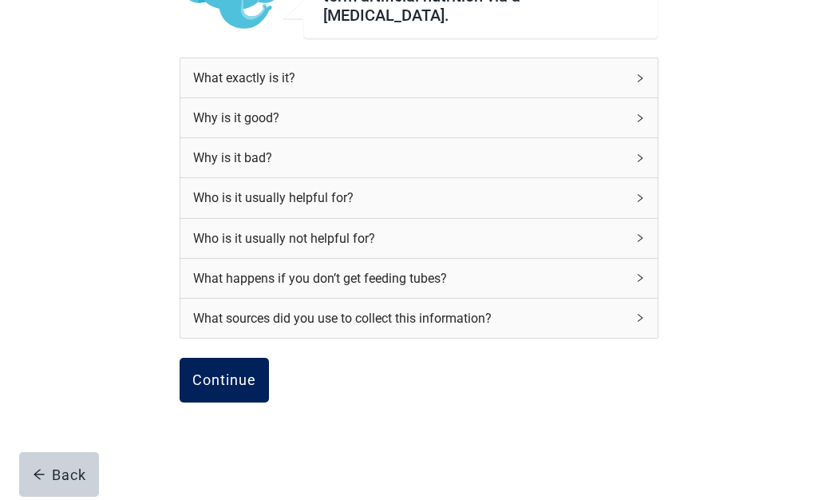
click at [227, 376] on div "Continue" at bounding box center [224, 380] width 64 height 16
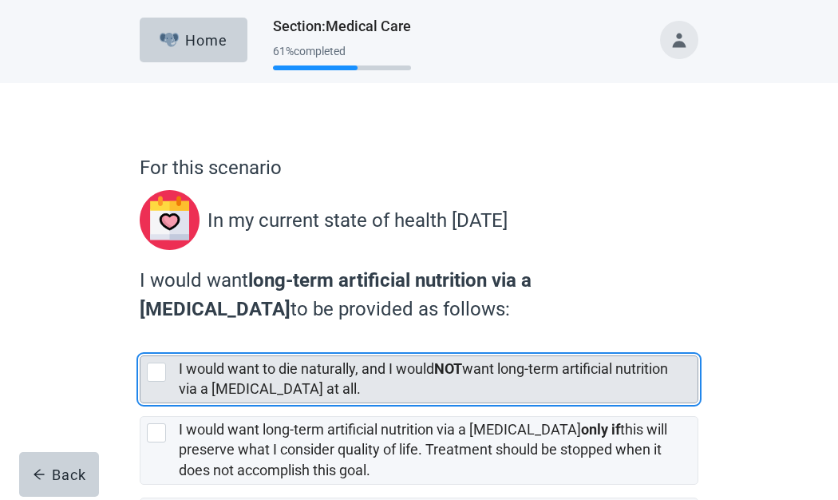
click at [156, 367] on div "[object Object], checkbox, not selected" at bounding box center [156, 372] width 19 height 19
click at [141, 343] on input "I would want to die naturally, and I would NOT want long-term artificial nutrit…" at bounding box center [140, 343] width 1 height 1
checkbox input "true"
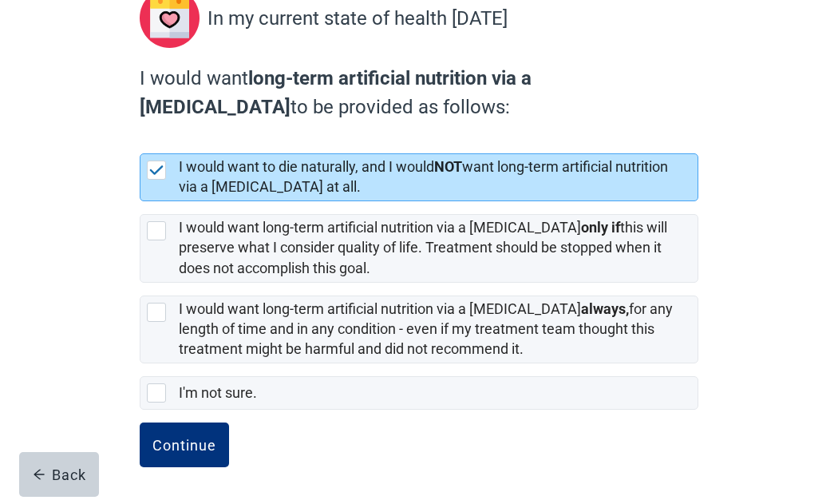
scroll to position [206, 0]
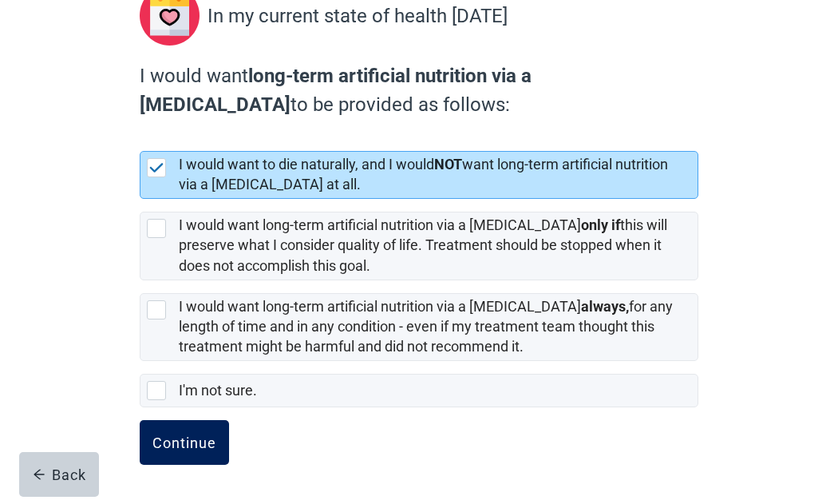
click at [162, 438] on div "Continue" at bounding box center [185, 442] width 64 height 16
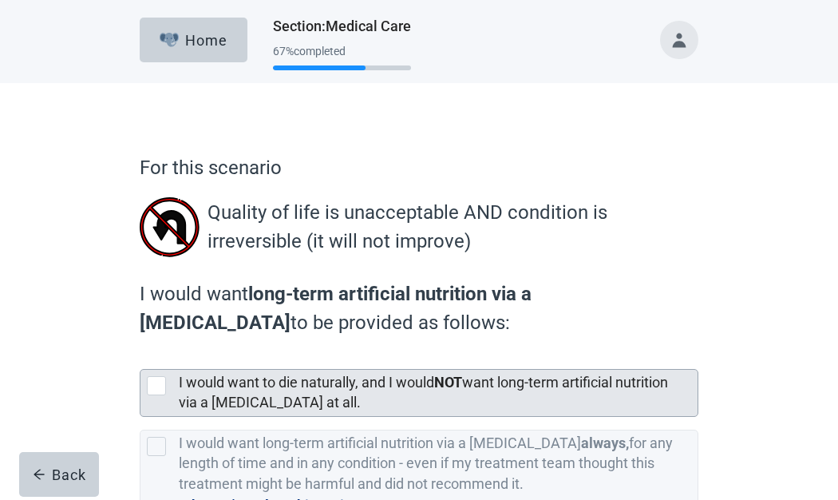
click at [152, 381] on div "[object Object], checkbox, not selected" at bounding box center [156, 385] width 19 height 19
click at [141, 357] on input "I would want to die naturally, and I would NOT want long-term artificial nutrit…" at bounding box center [140, 356] width 1 height 1
checkbox input "true"
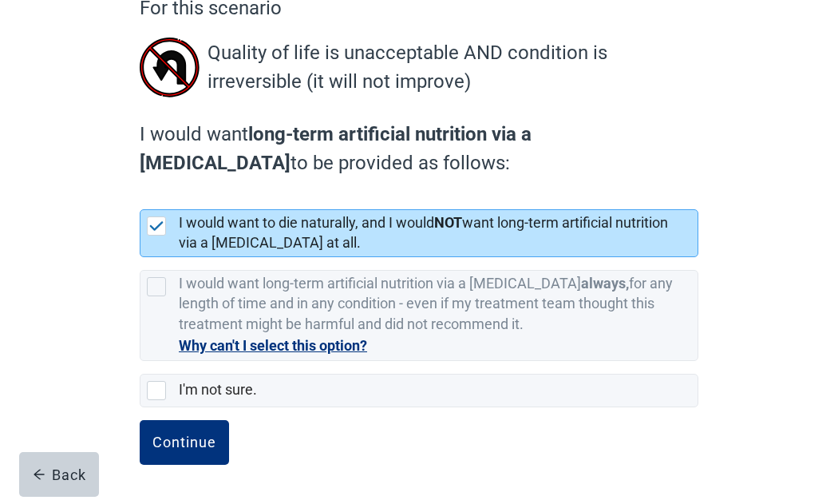
scroll to position [160, 0]
click at [176, 438] on div "Continue" at bounding box center [185, 442] width 64 height 16
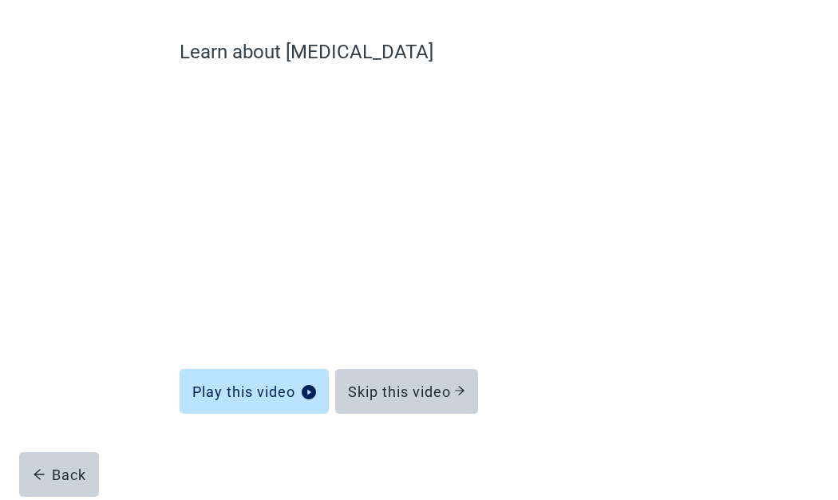
scroll to position [115, 0]
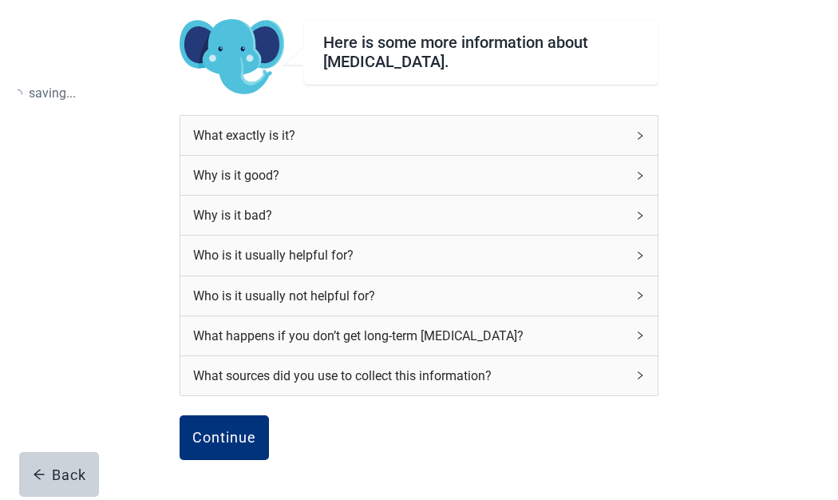
scroll to position [160, 0]
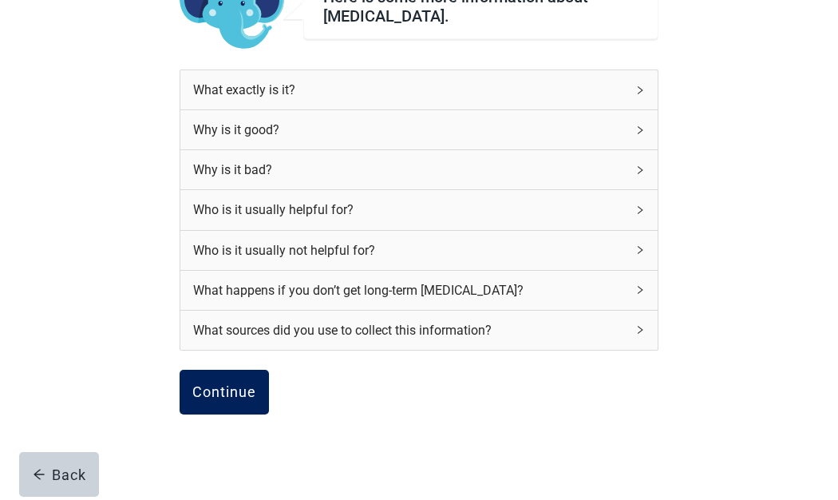
click at [240, 390] on div "Continue" at bounding box center [224, 392] width 64 height 16
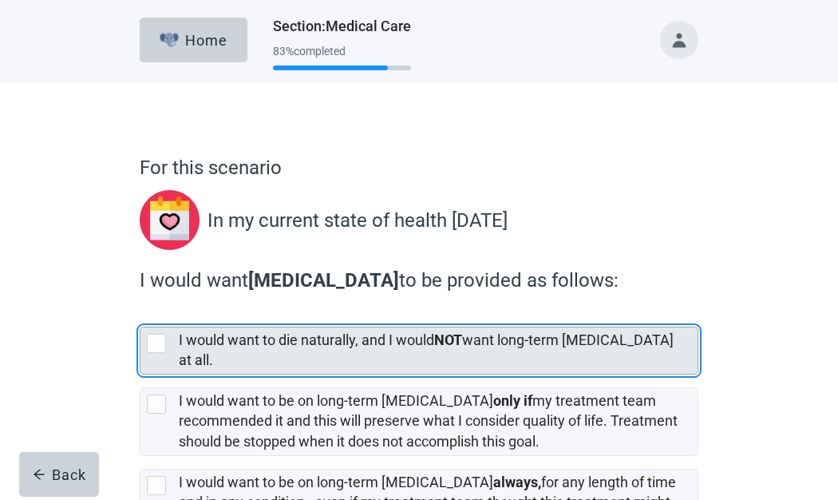
click at [148, 342] on div "[object Object], checkbox, not selected" at bounding box center [156, 343] width 19 height 19
click at [141, 315] on input "I would want to die naturally, and I would NOT want long-term [MEDICAL_DATA] at…" at bounding box center [140, 314] width 1 height 1
checkbox input "true"
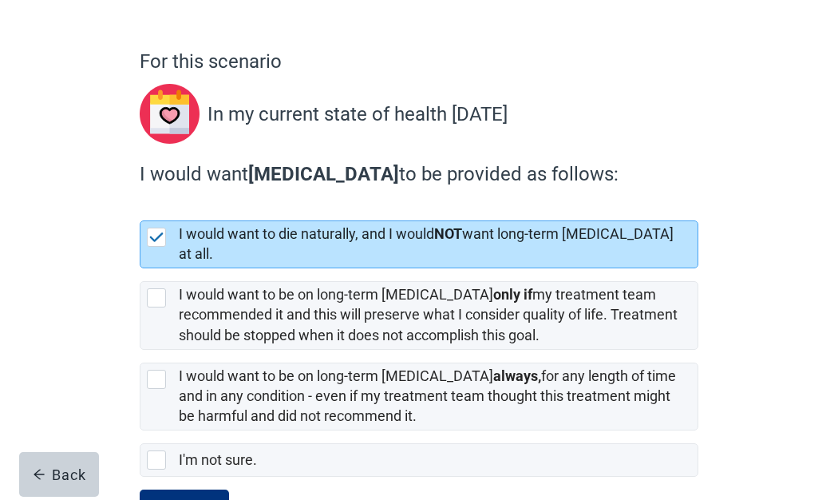
scroll to position [162, 0]
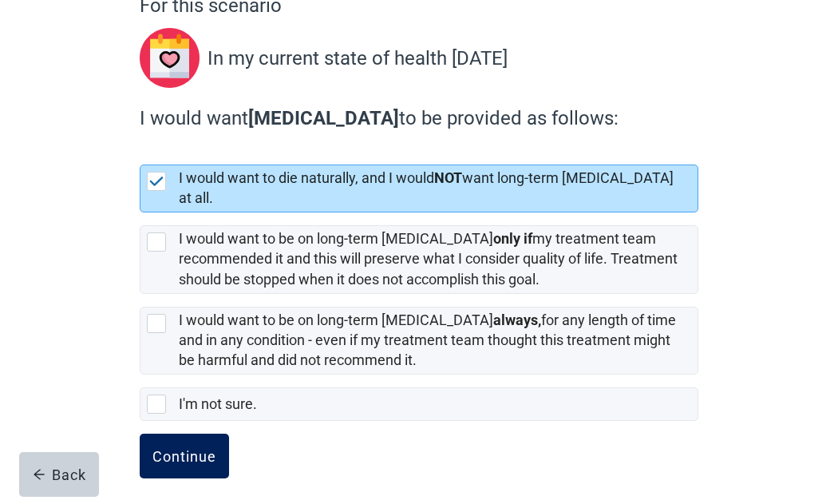
click at [187, 434] on button "Continue" at bounding box center [184, 456] width 89 height 45
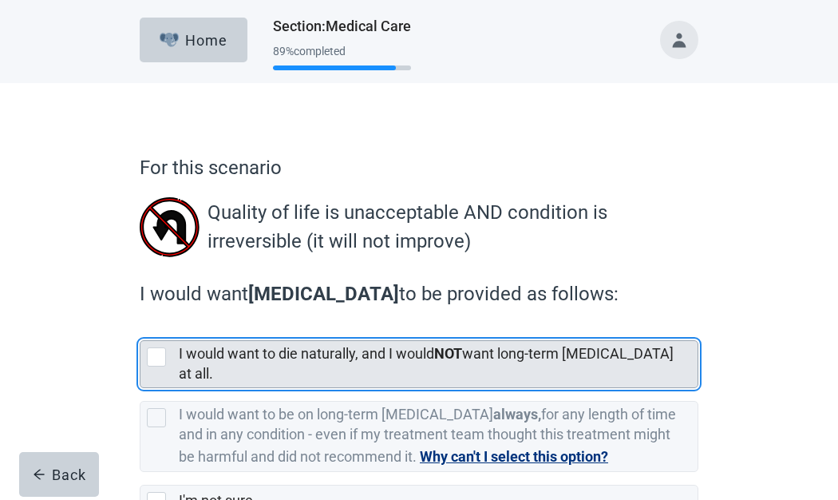
click at [158, 357] on div "[object Object], checkbox, not selected" at bounding box center [156, 356] width 19 height 19
click at [141, 328] on input "I would want to die naturally, and I would NOT want long-term [MEDICAL_DATA] at…" at bounding box center [140, 327] width 1 height 1
checkbox input "true"
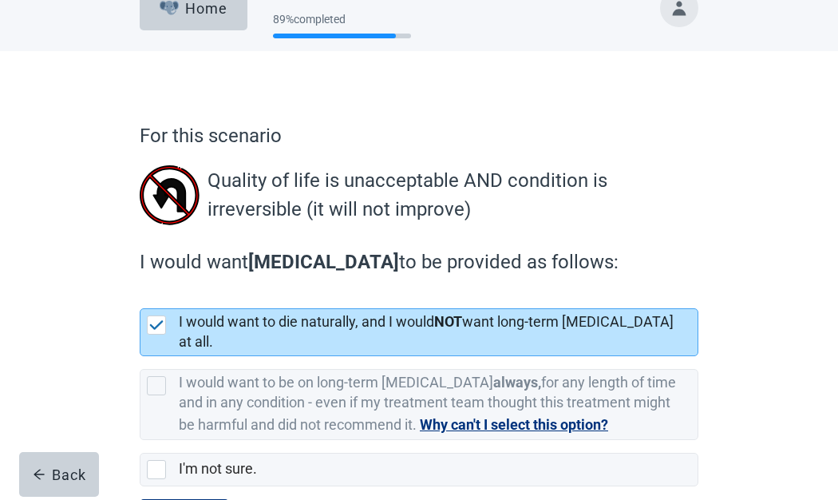
scroll to position [96, 0]
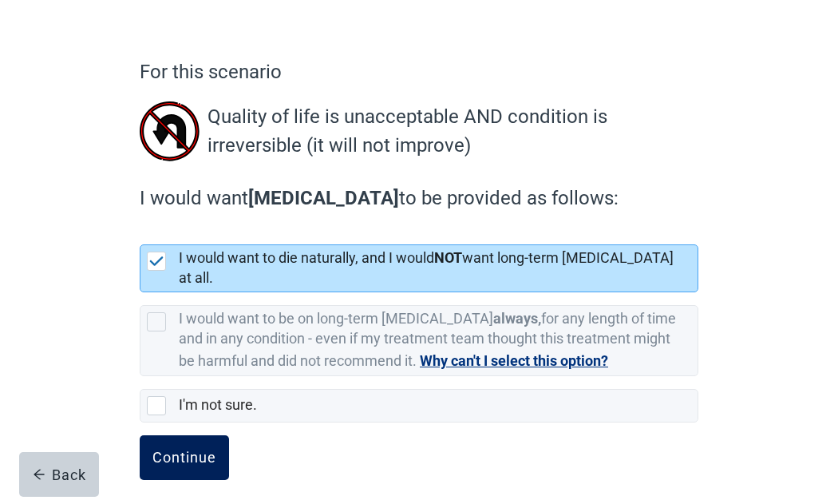
click at [193, 450] on div "Continue" at bounding box center [185, 458] width 64 height 16
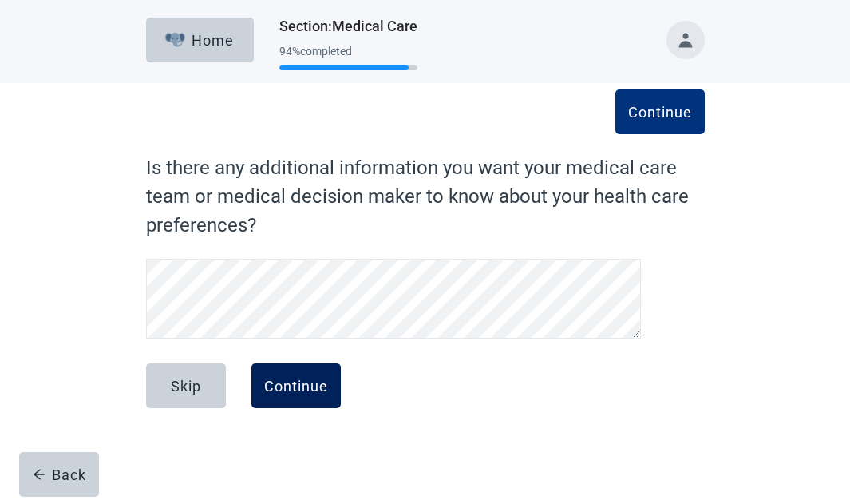
click at [313, 379] on div "Continue" at bounding box center [296, 386] width 64 height 16
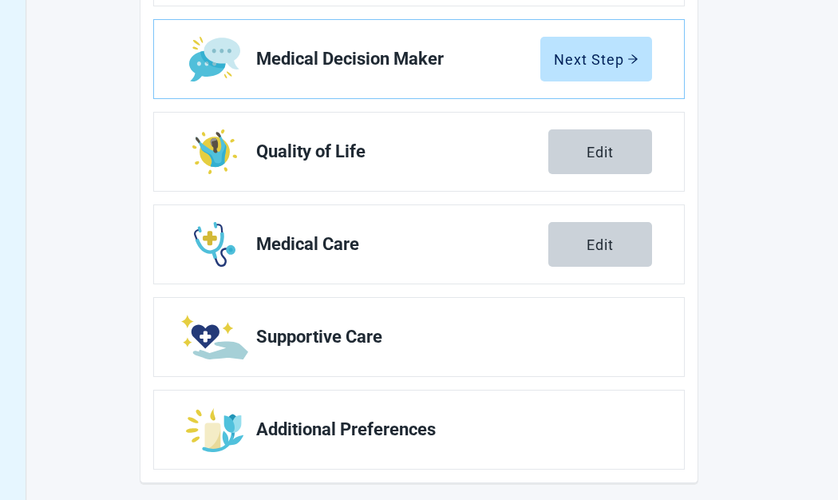
scroll to position [348, 0]
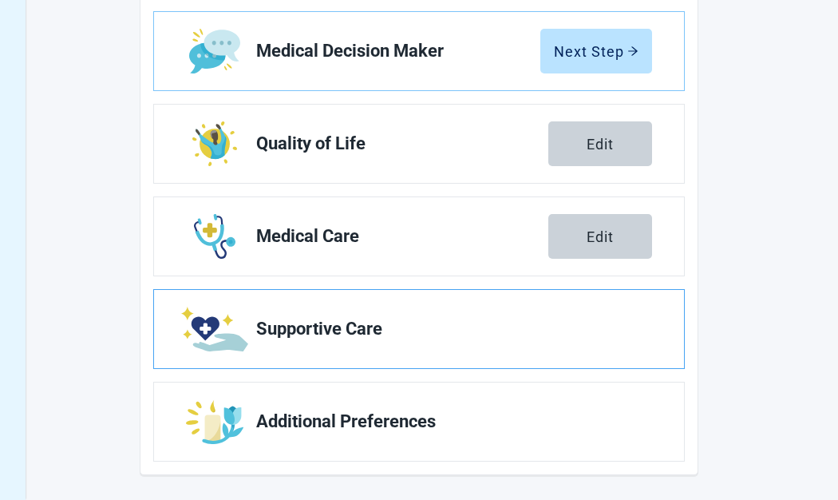
click at [271, 342] on link "Supportive Care" at bounding box center [419, 329] width 530 height 78
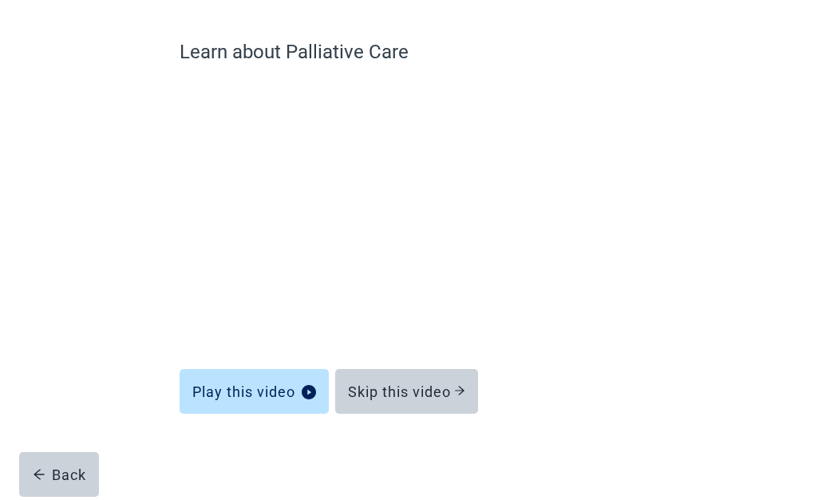
scroll to position [115, 0]
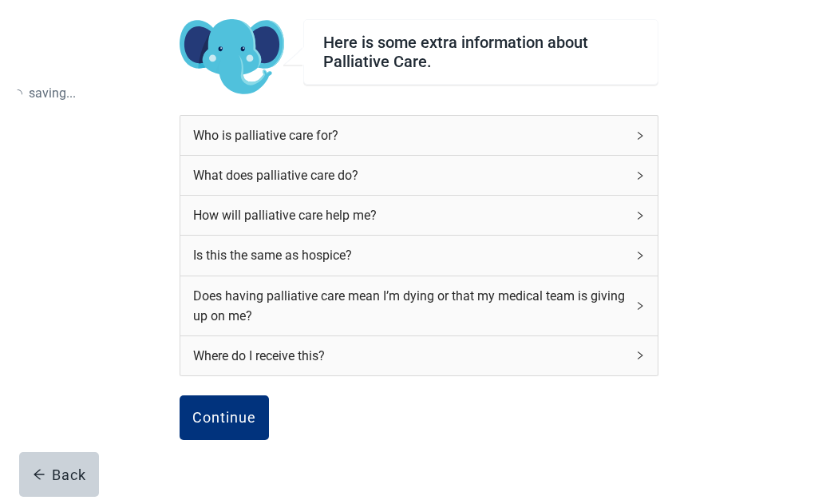
scroll to position [200, 0]
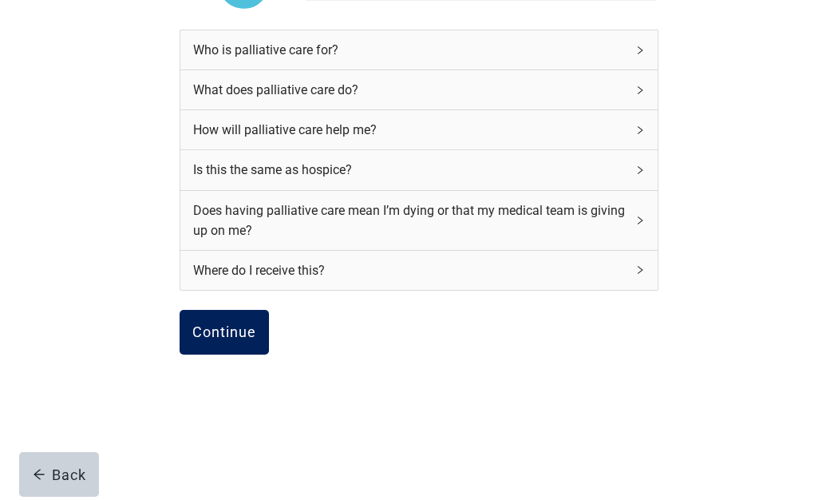
click at [252, 330] on div "Continue" at bounding box center [224, 332] width 64 height 16
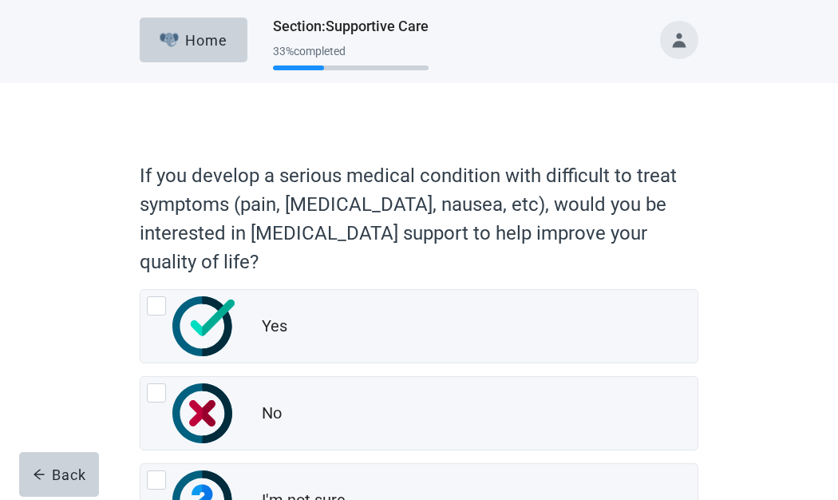
scroll to position [136, 0]
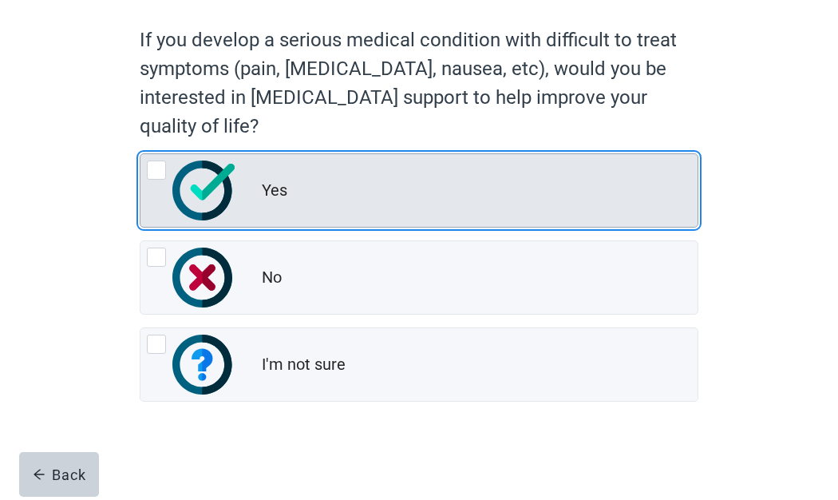
click at [161, 164] on div "Yes, radio button, not checked" at bounding box center [156, 169] width 19 height 19
click at [141, 154] on input "Yes" at bounding box center [140, 153] width 1 height 1
radio input "true"
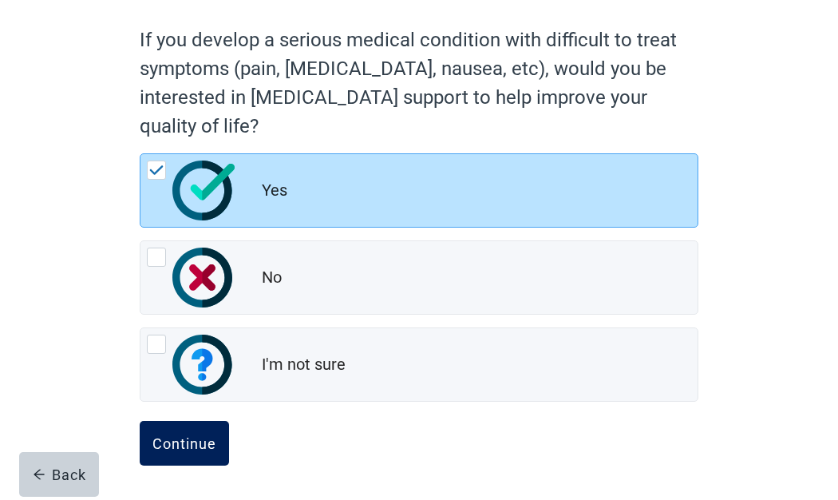
click at [171, 441] on div "Continue" at bounding box center [185, 443] width 64 height 16
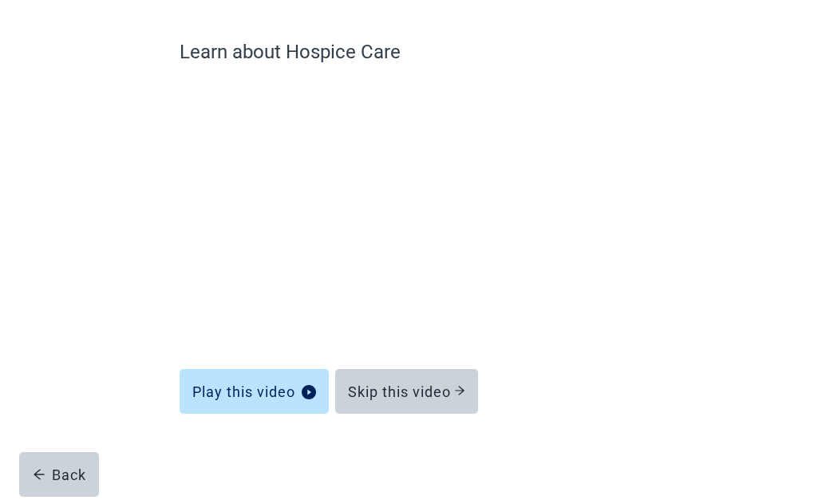
scroll to position [115, 0]
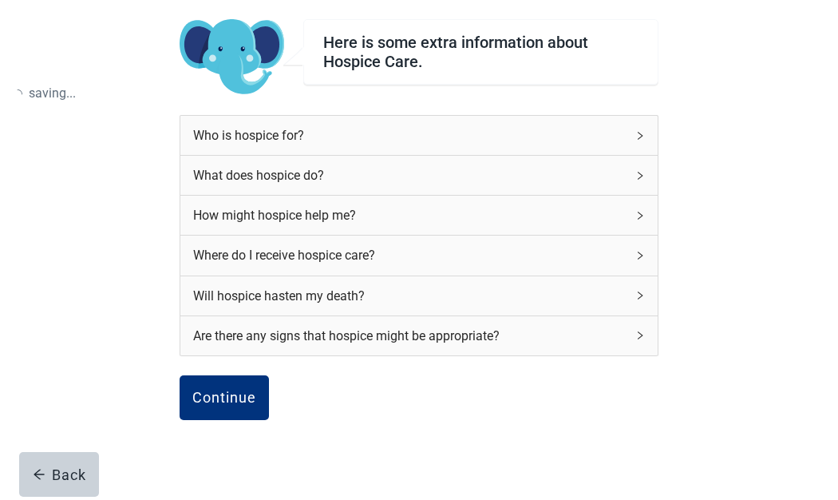
scroll to position [136, 0]
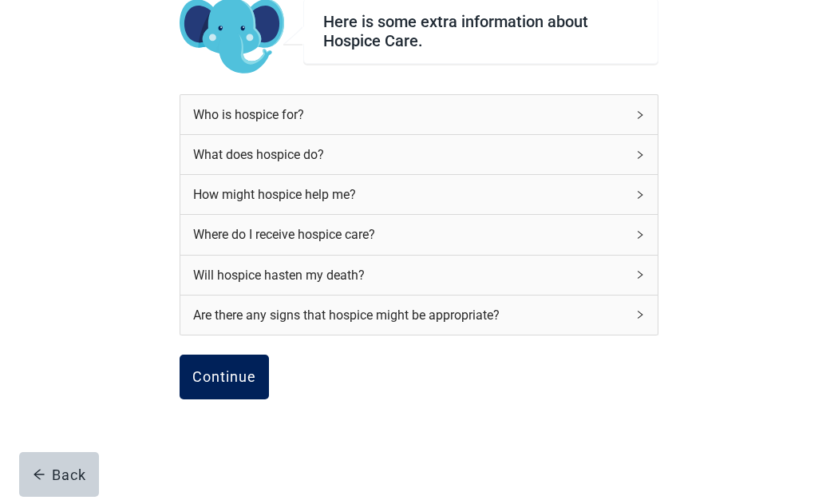
click at [235, 372] on div "Continue" at bounding box center [224, 377] width 64 height 16
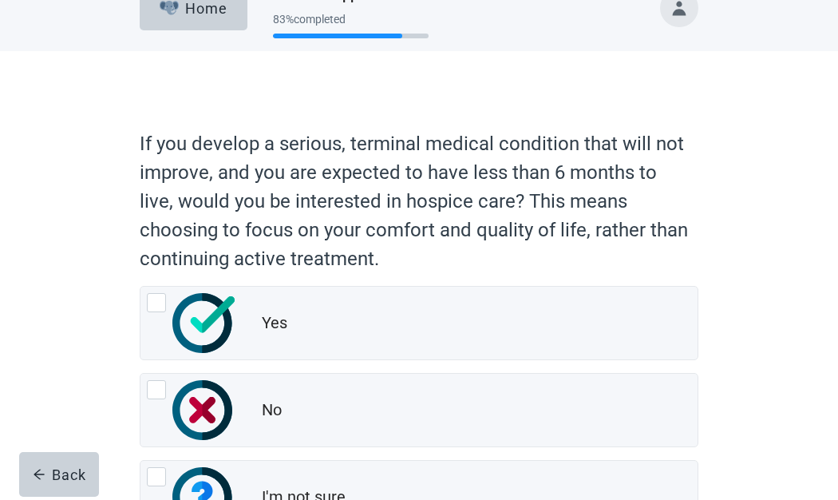
scroll to position [164, 0]
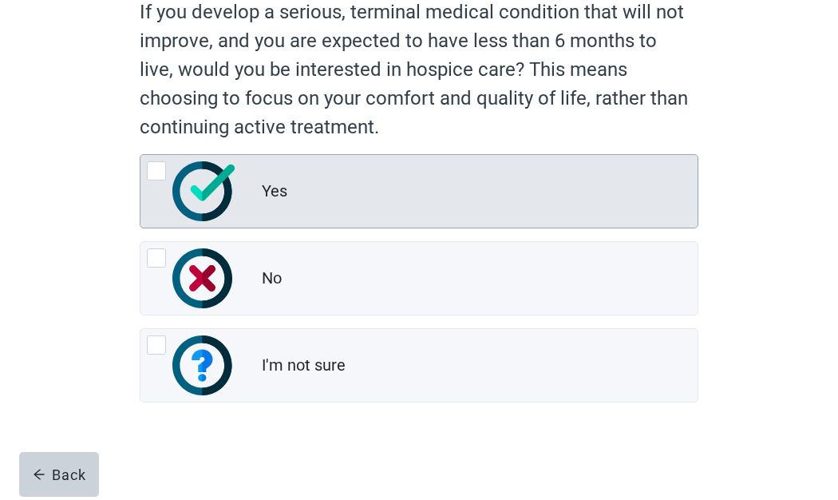
click at [147, 163] on div "Yes, radio button, not checked" at bounding box center [156, 170] width 19 height 19
click at [141, 155] on input "Yes" at bounding box center [140, 154] width 1 height 1
radio input "true"
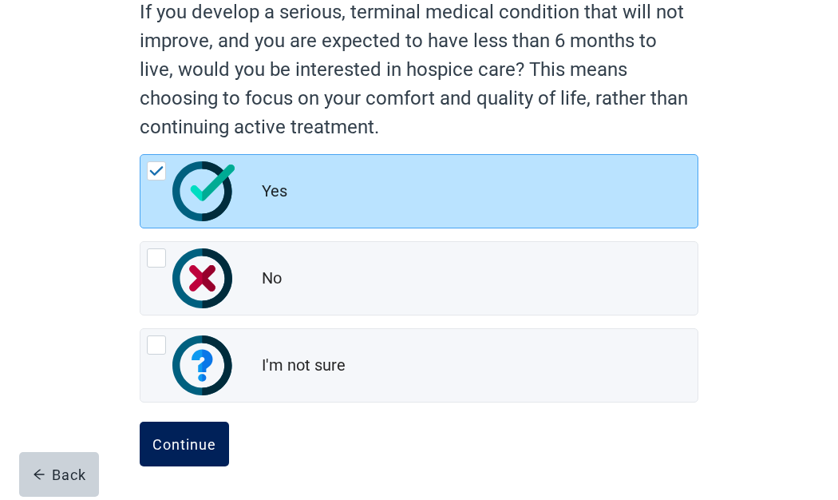
click at [186, 438] on div "Continue" at bounding box center [185, 444] width 64 height 16
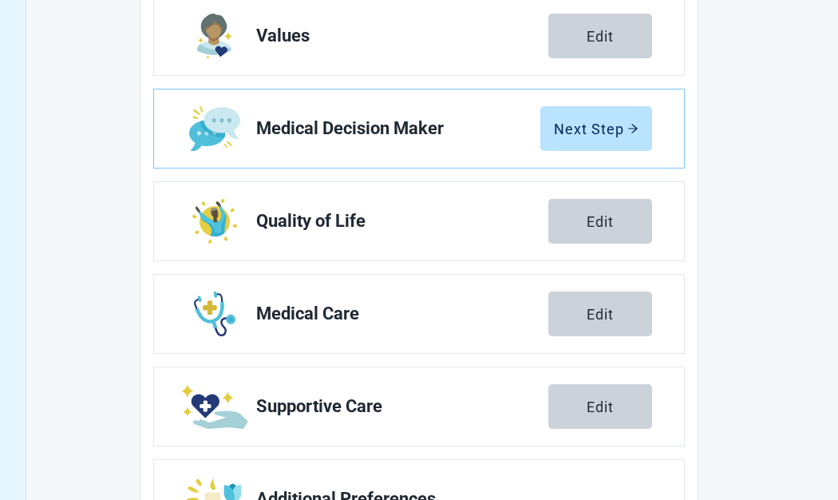
scroll to position [348, 0]
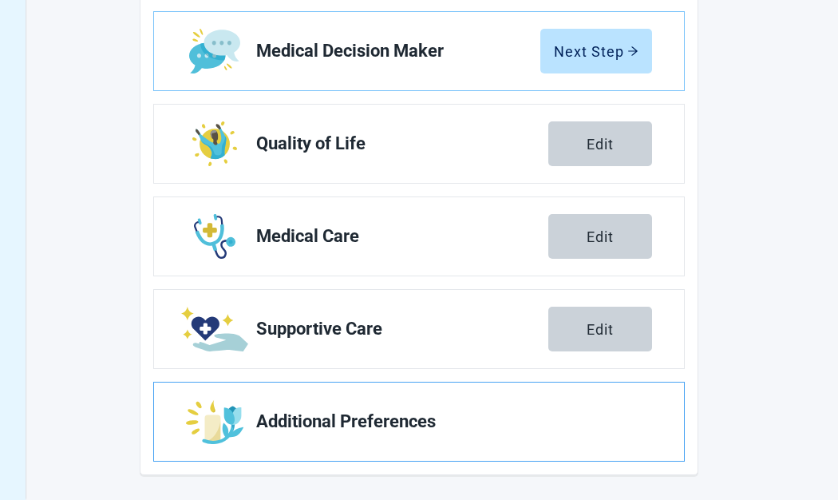
click at [256, 417] on link "Additional Preferences" at bounding box center [419, 421] width 530 height 78
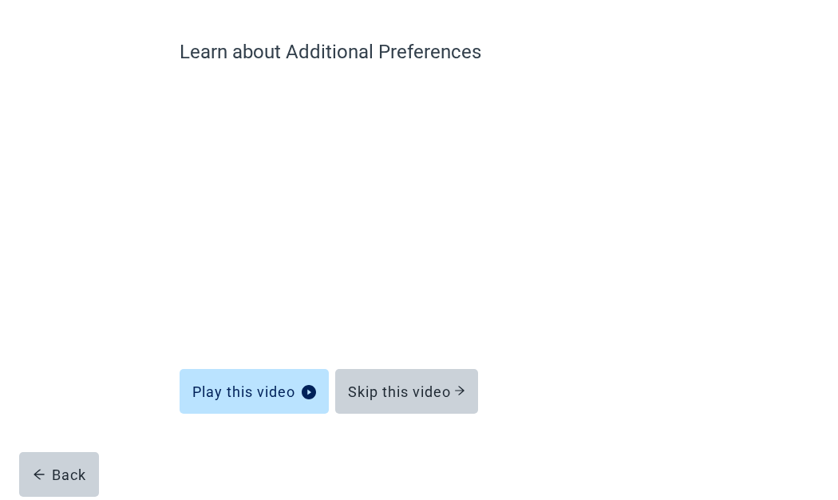
scroll to position [115, 0]
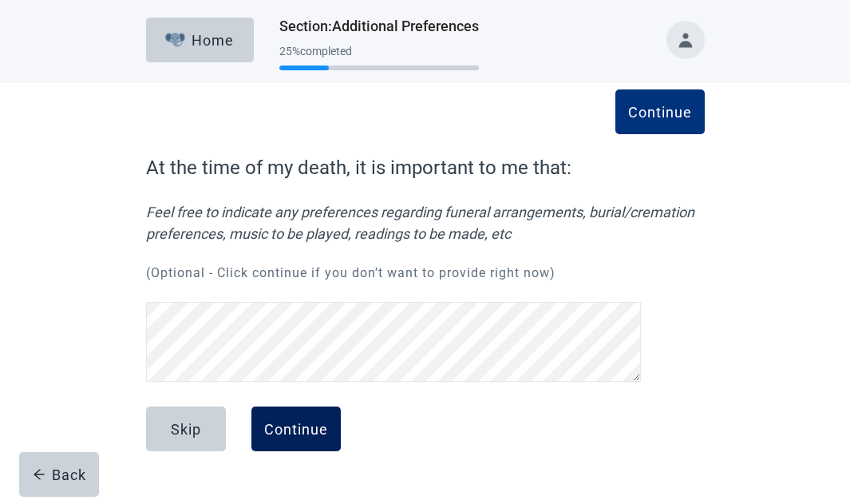
click at [293, 432] on div "Continue" at bounding box center [296, 429] width 64 height 16
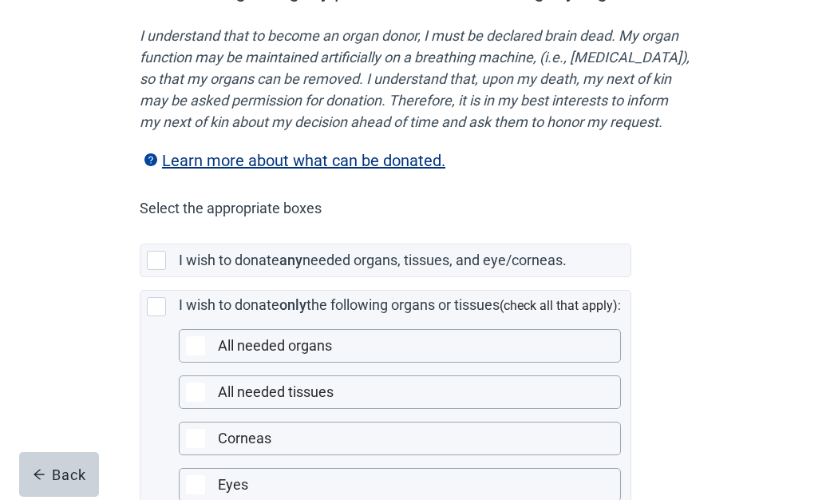
scroll to position [256, 0]
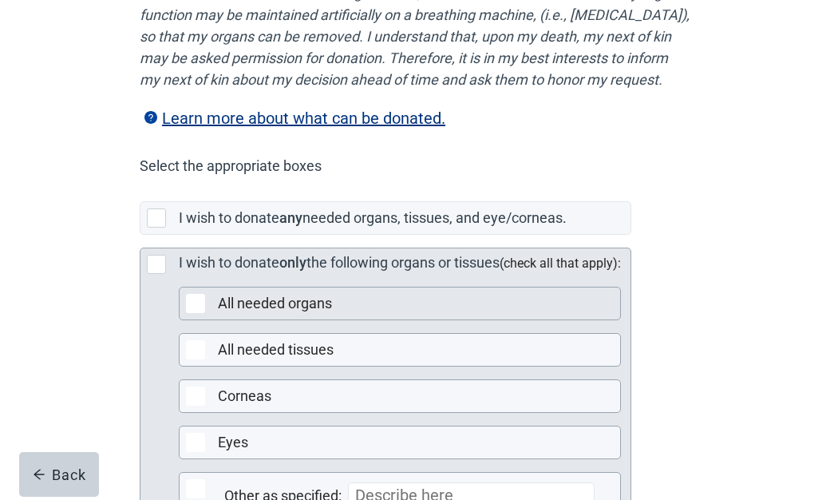
click at [191, 314] on div "All needed organs" at bounding box center [400, 303] width 441 height 32
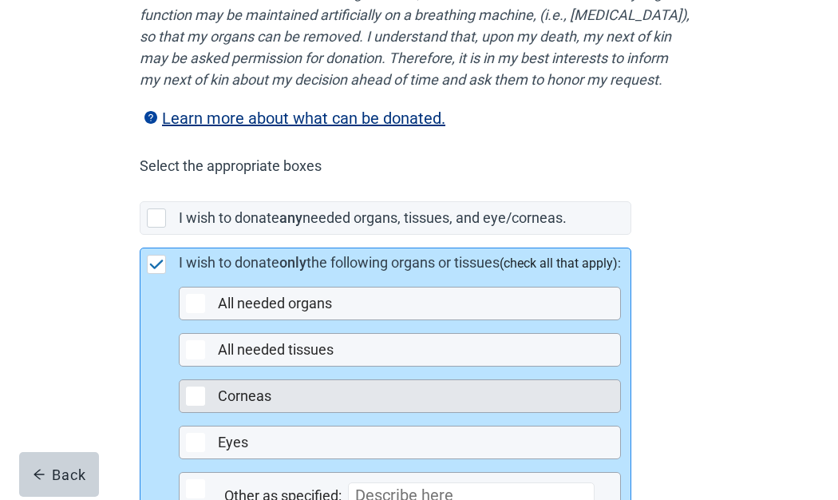
click at [192, 406] on div "Main content" at bounding box center [195, 395] width 19 height 19
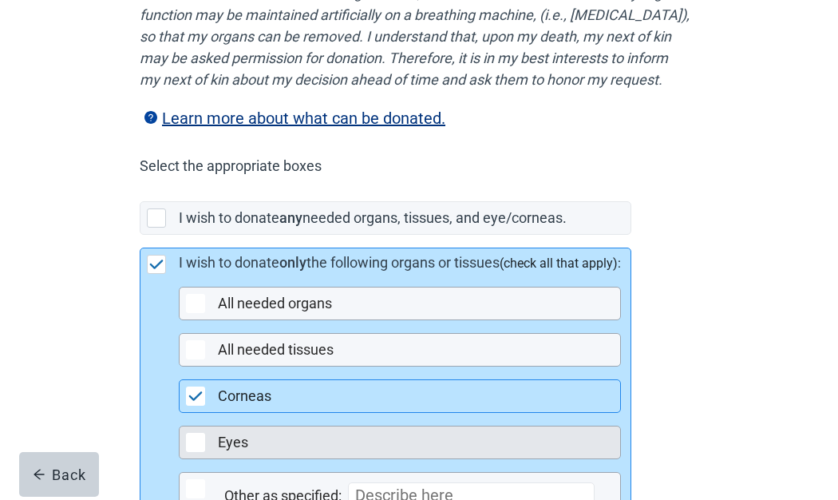
click at [196, 451] on div "Eyes" at bounding box center [400, 442] width 441 height 32
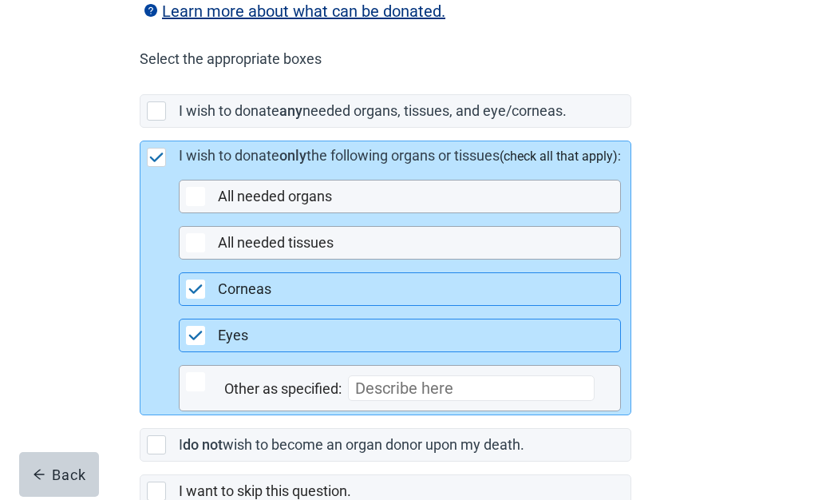
scroll to position [394, 0]
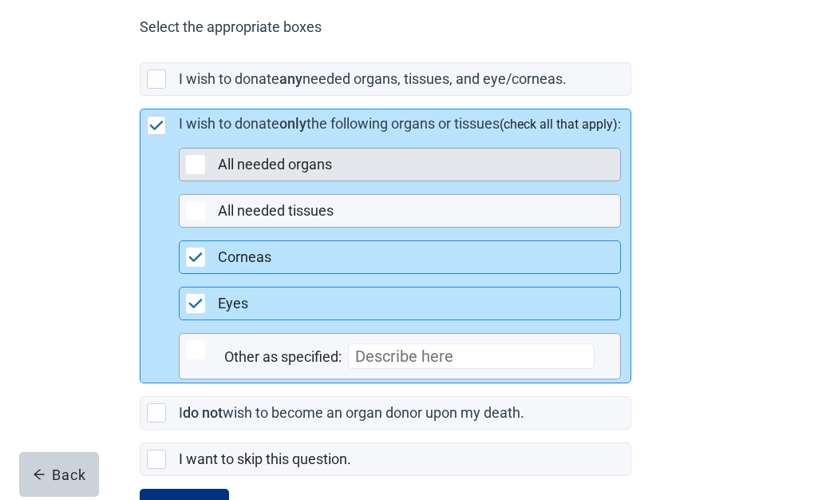
click at [192, 174] on div "Main content" at bounding box center [195, 164] width 19 height 19
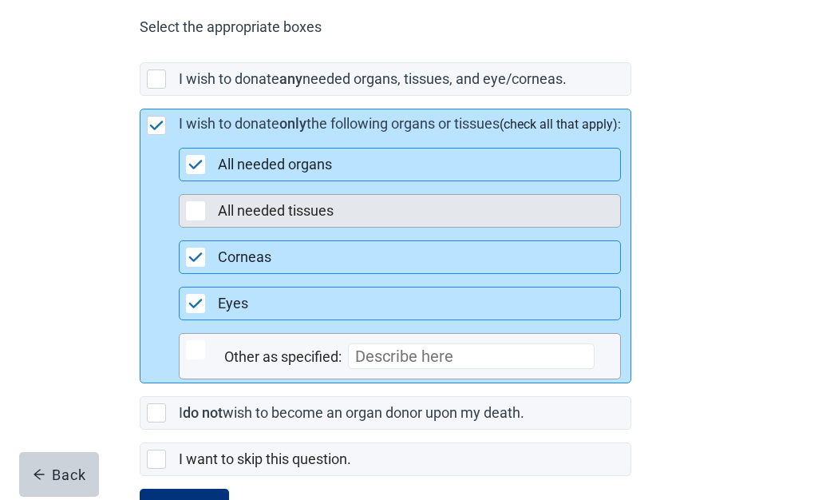
click at [196, 220] on div "Main content" at bounding box center [195, 210] width 19 height 19
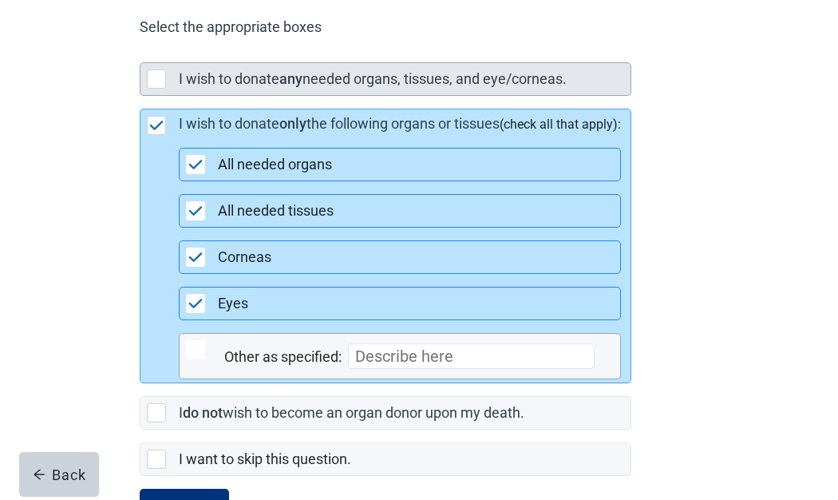
click at [155, 89] on div "Main content" at bounding box center [156, 78] width 19 height 19
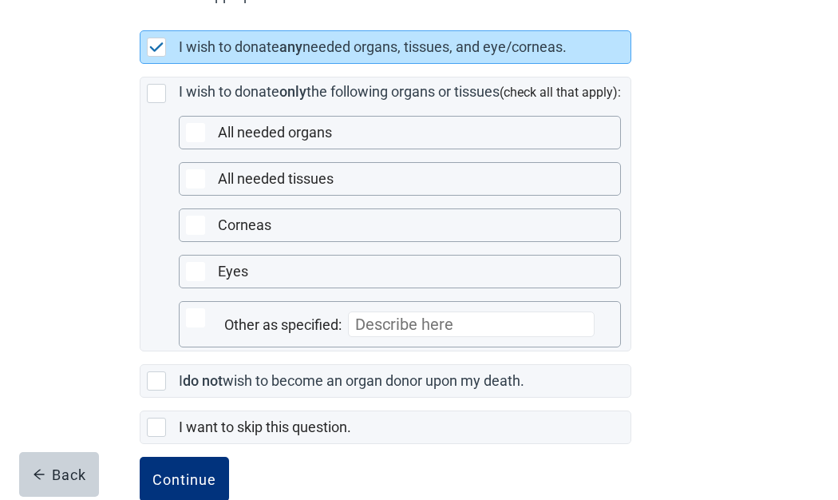
scroll to position [483, 0]
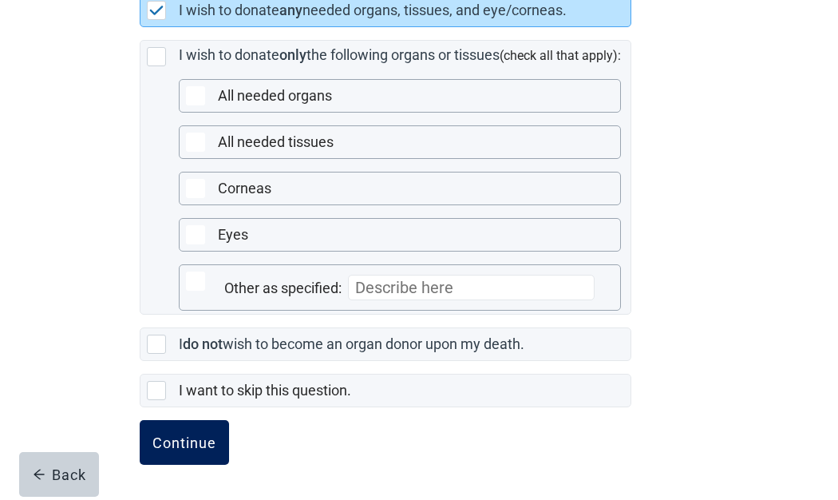
click at [166, 435] on div "Continue" at bounding box center [185, 442] width 64 height 16
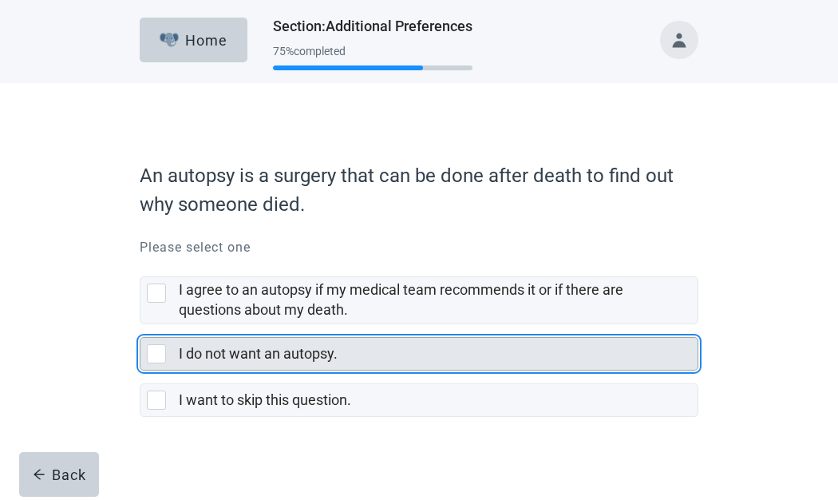
click at [153, 347] on div "I do not want an autopsy., checkbox, not selected" at bounding box center [156, 353] width 19 height 19
click at [141, 325] on input "I do not want an autopsy." at bounding box center [140, 324] width 1 height 1
checkbox input "true"
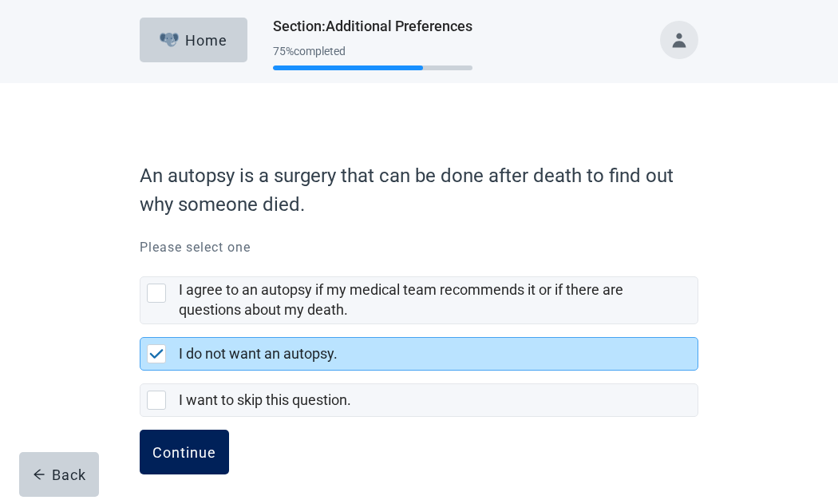
click at [179, 454] on div "Continue" at bounding box center [185, 452] width 64 height 16
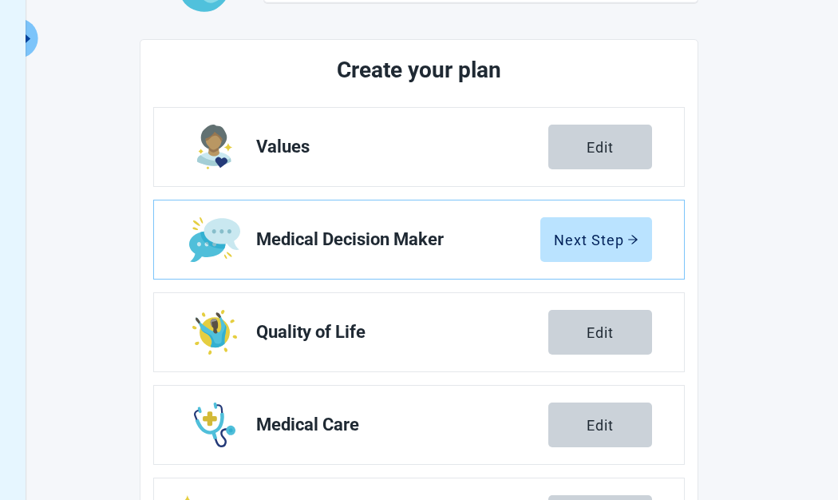
scroll to position [348, 0]
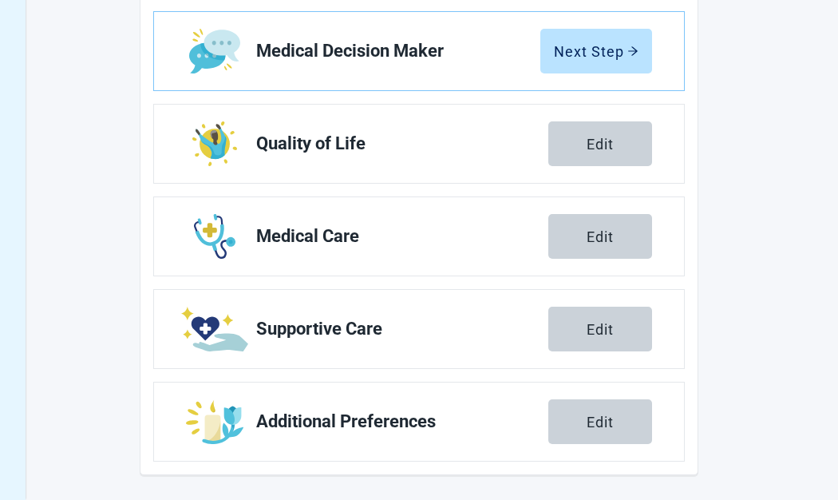
click at [610, 426] on div "Edit" at bounding box center [600, 422] width 27 height 16
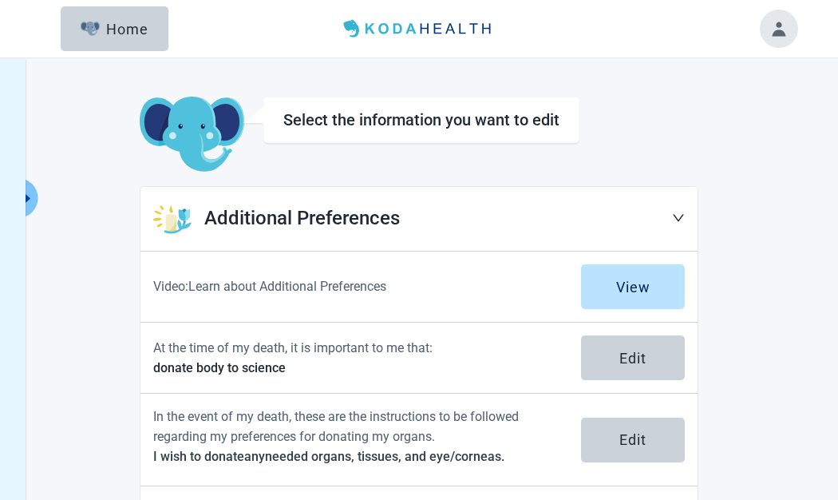
scroll to position [98, 0]
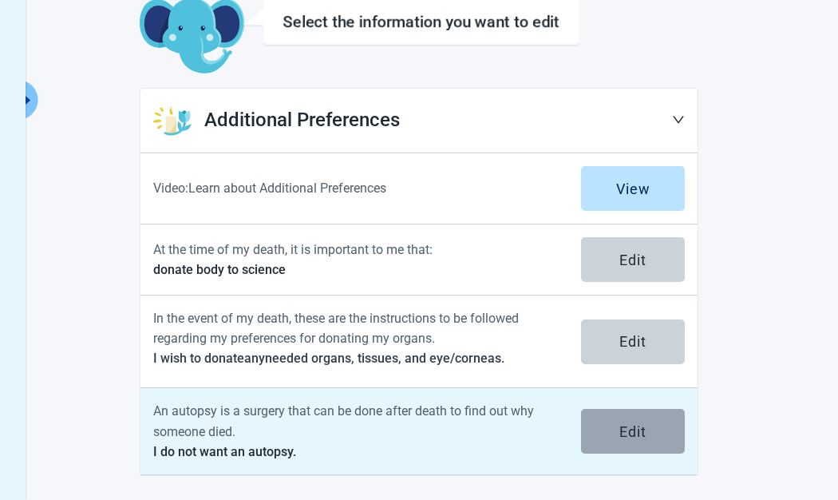
click at [629, 435] on div "Edit" at bounding box center [633, 431] width 27 height 16
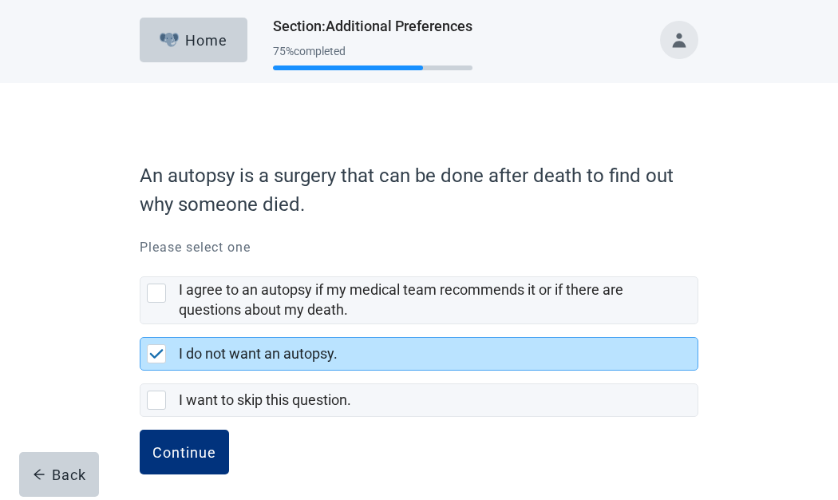
scroll to position [10, 0]
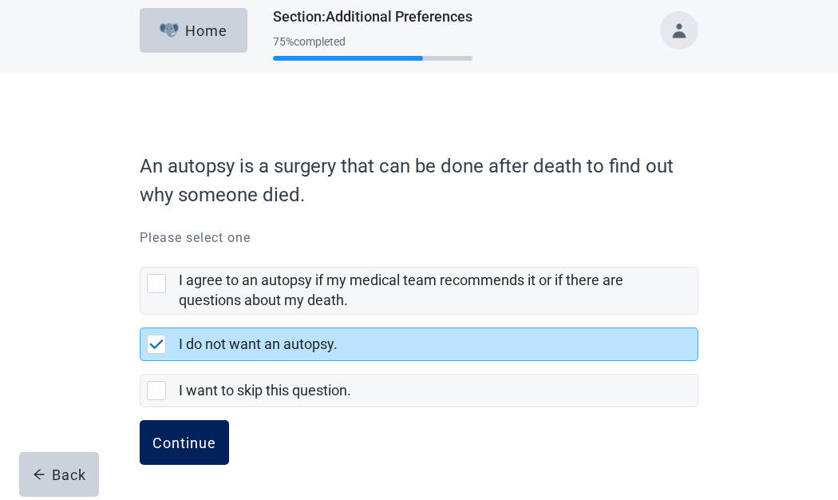
click at [208, 432] on button "Continue" at bounding box center [184, 442] width 89 height 45
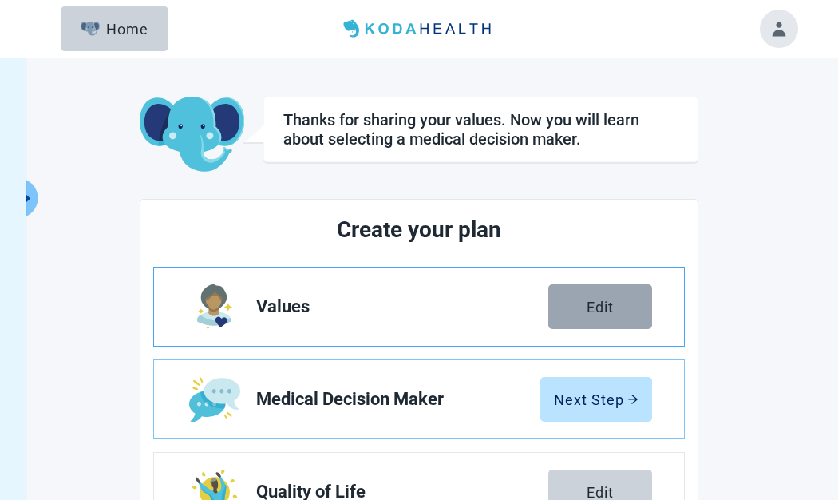
drag, startPoint x: 142, startPoint y: 33, endPoint x: 590, endPoint y: 294, distance: 518.5
click at [143, 33] on div "Home" at bounding box center [115, 29] width 69 height 16
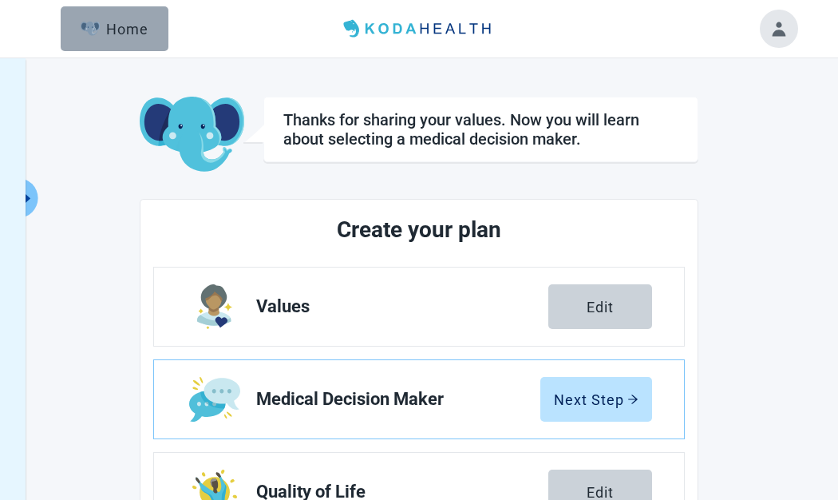
click at [125, 34] on div "Home" at bounding box center [115, 29] width 69 height 16
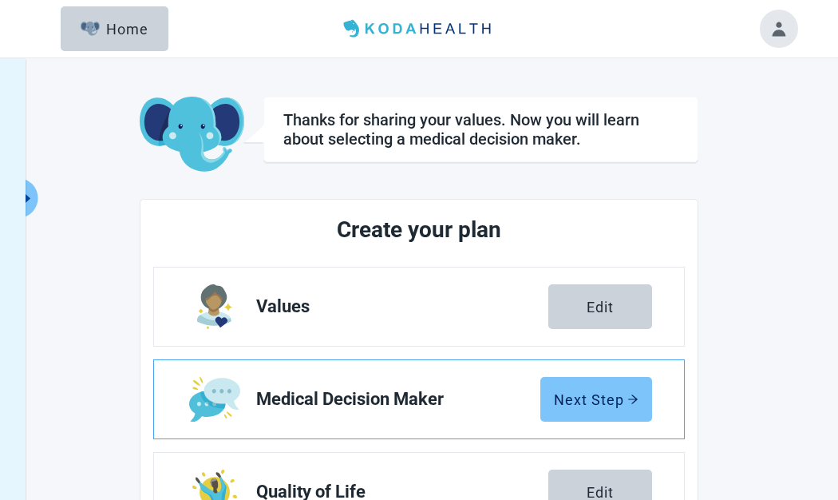
click at [603, 401] on div "Next Step" at bounding box center [596, 399] width 85 height 16
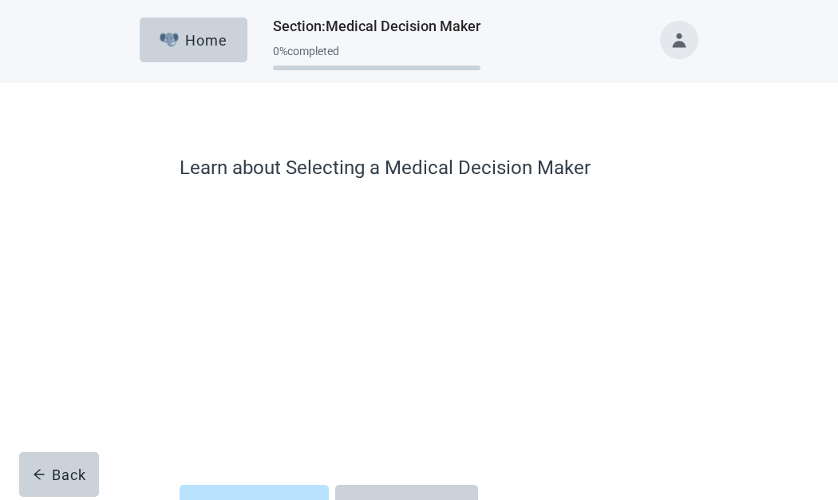
scroll to position [115, 0]
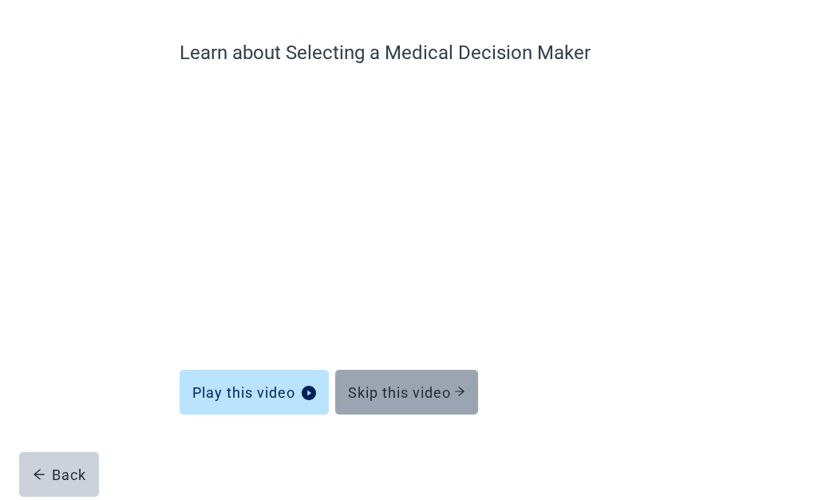
click at [433, 400] on div "Skip this video" at bounding box center [406, 392] width 117 height 16
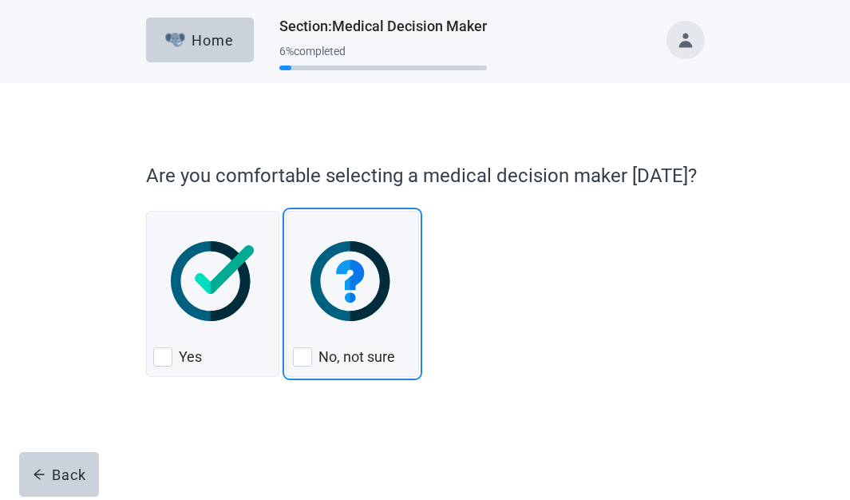
drag, startPoint x: 308, startPoint y: 361, endPoint x: 664, endPoint y: 359, distance: 355.3
click at [310, 362] on div "No, not sure, checkbox, not checked" at bounding box center [302, 356] width 19 height 19
click at [287, 212] on input "No, not sure" at bounding box center [286, 211] width 1 height 1
checkbox input "true"
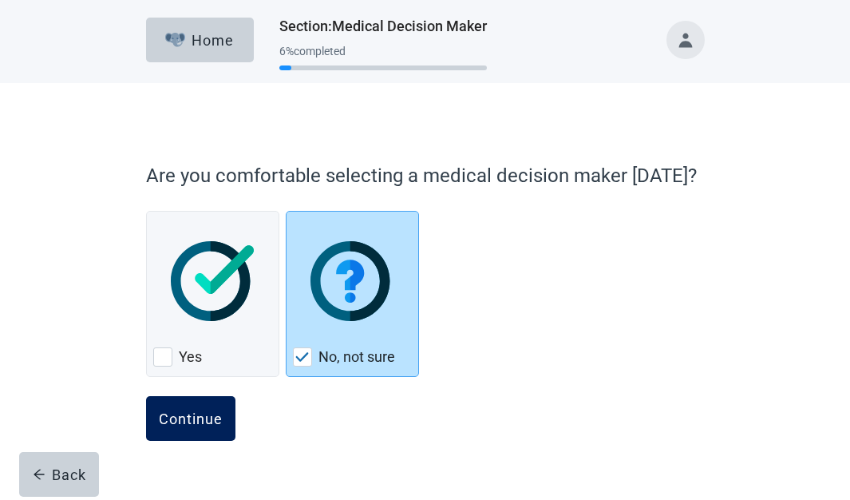
click at [199, 411] on div "Continue" at bounding box center [191, 418] width 64 height 16
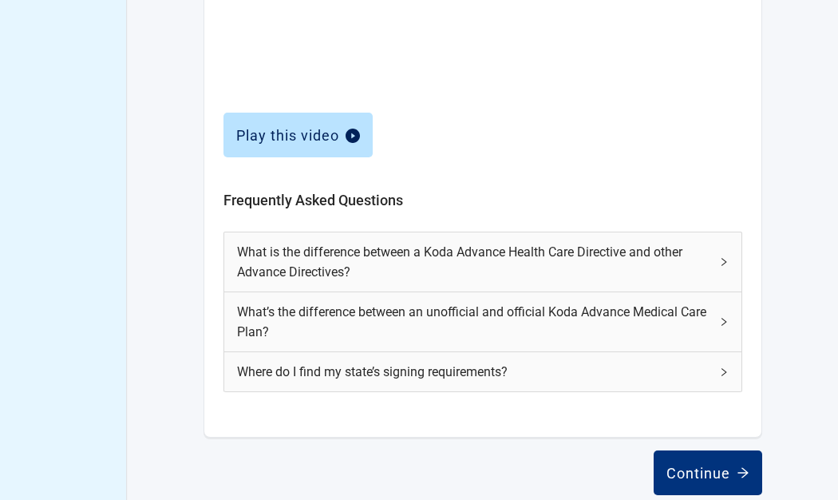
scroll to position [739, 0]
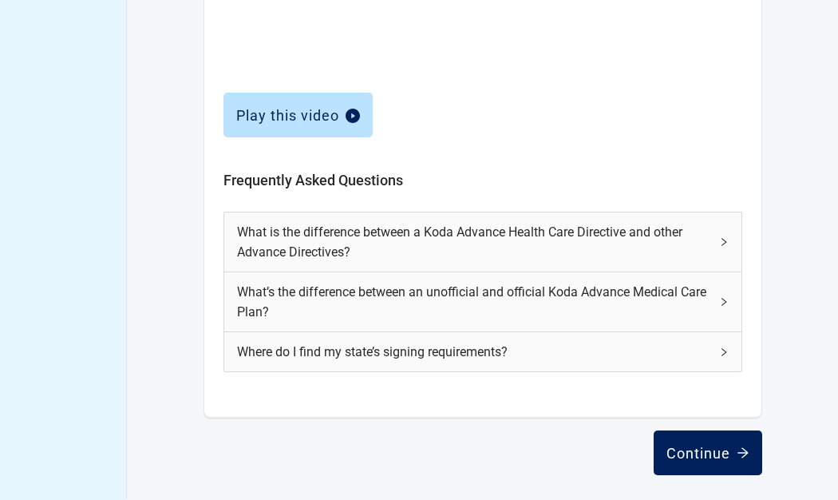
click at [737, 458] on icon "arrow-right" at bounding box center [743, 452] width 13 height 13
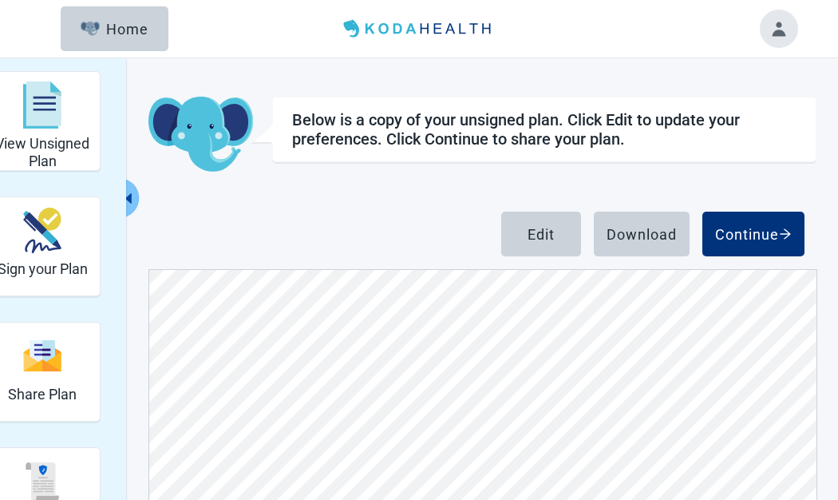
scroll to position [3993, 0]
click at [789, 237] on icon "arrow-right" at bounding box center [785, 234] width 13 height 13
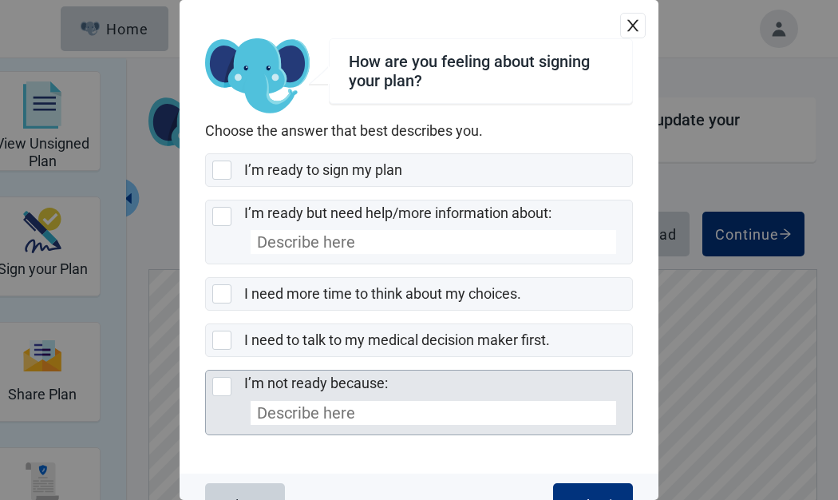
scroll to position [36, 0]
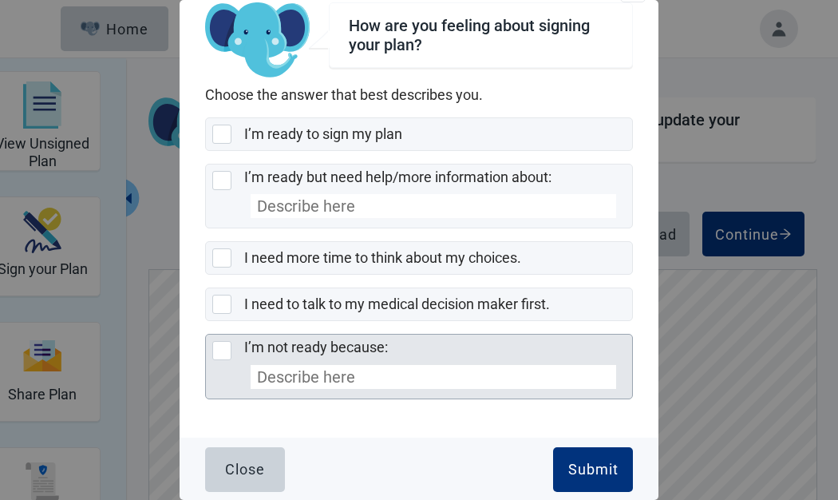
drag, startPoint x: 228, startPoint y: 345, endPoint x: 301, endPoint y: 382, distance: 81.4
click at [230, 346] on div "I’m not ready because:, checkbox, not selected" at bounding box center [221, 350] width 19 height 19
click at [206, 335] on input "I’m not ready because:" at bounding box center [205, 334] width 1 height 1
checkbox input "true"
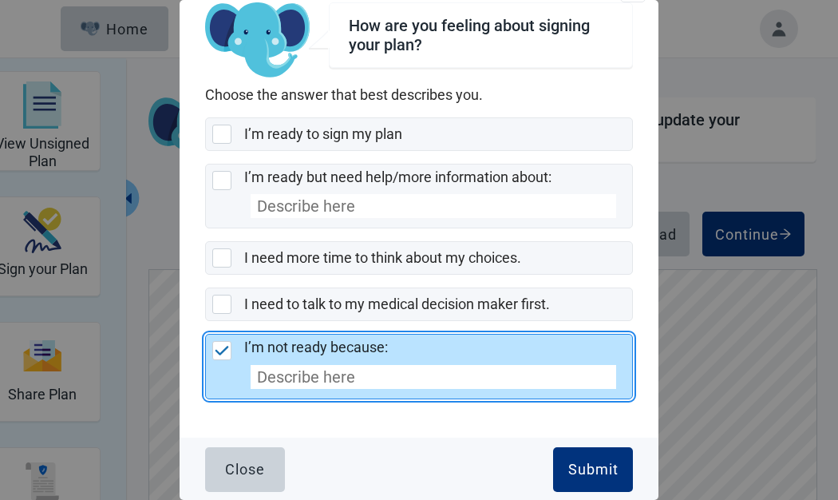
click at [319, 369] on input "I’m not ready because:" at bounding box center [434, 377] width 366 height 24
type input "I will print and notarize."
click at [565, 478] on button "Submit" at bounding box center [593, 469] width 80 height 45
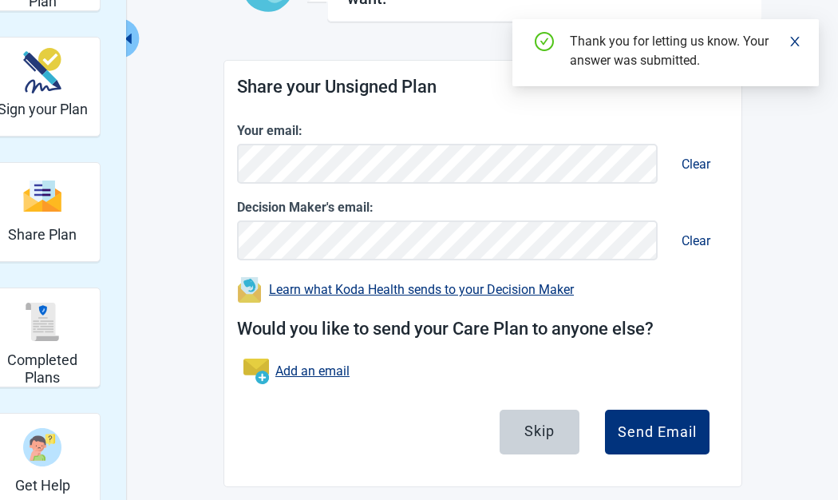
scroll to position [171, 0]
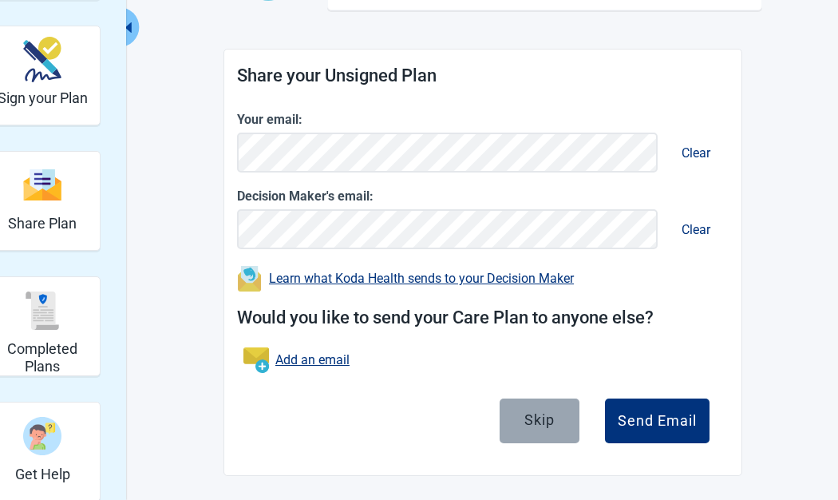
click at [555, 418] on button "Skip" at bounding box center [540, 420] width 80 height 45
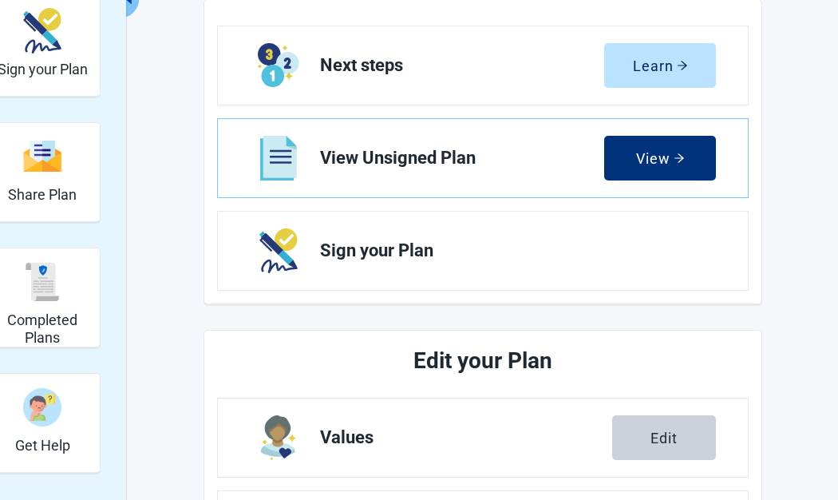
scroll to position [120, 0]
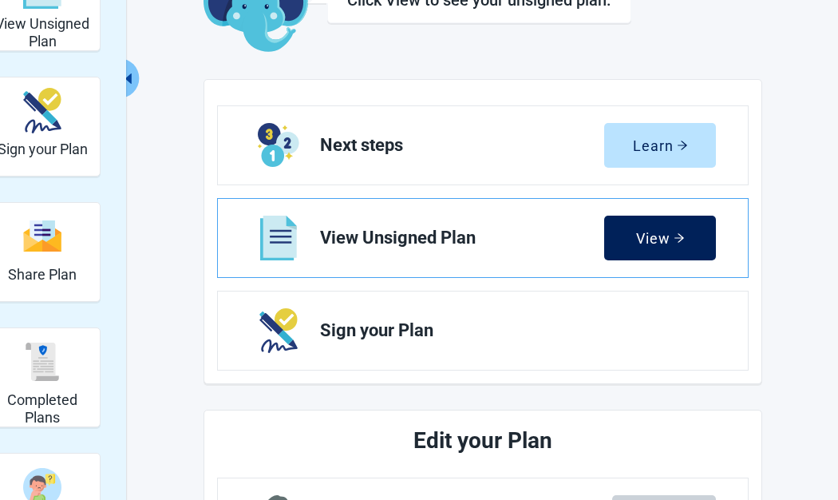
click at [671, 234] on div "View" at bounding box center [660, 238] width 49 height 16
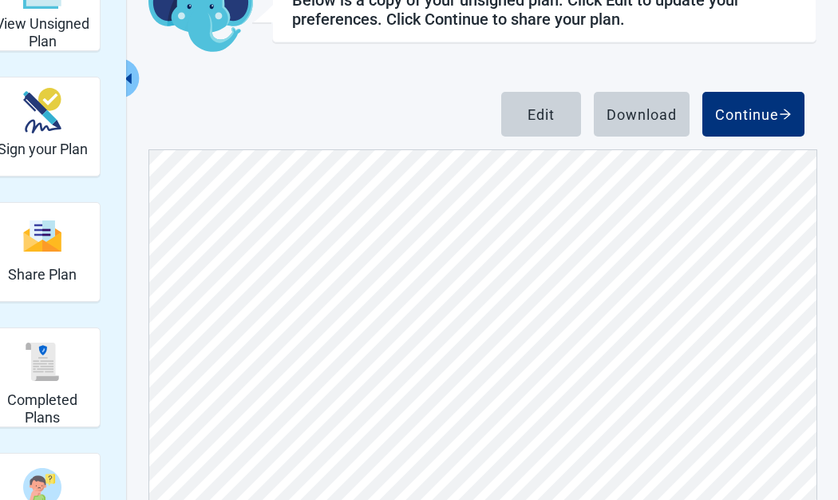
scroll to position [5909, 0]
click at [648, 113] on div "Download" at bounding box center [642, 114] width 70 height 16
click at [656, 123] on button "Download" at bounding box center [642, 114] width 96 height 45
click at [647, 121] on div "Download" at bounding box center [642, 114] width 70 height 16
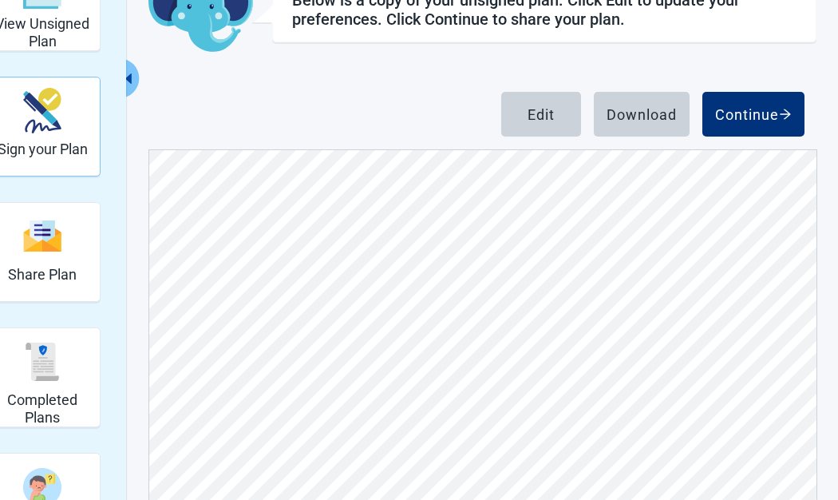
click at [68, 137] on div "Sign your Plan" at bounding box center [43, 111] width 90 height 60
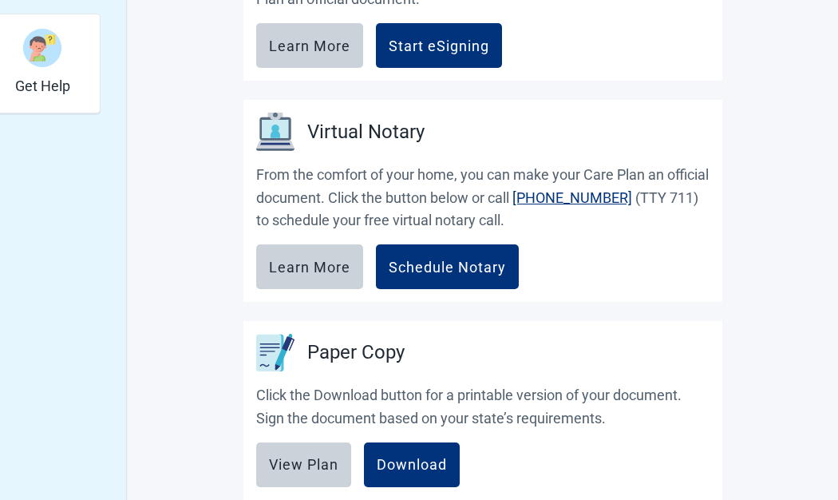
scroll to position [719, 0]
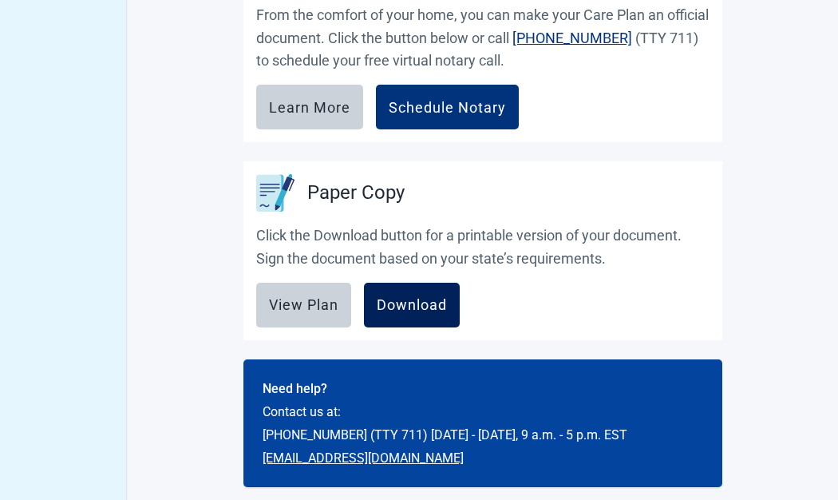
click at [435, 312] on div "Download" at bounding box center [412, 305] width 70 height 16
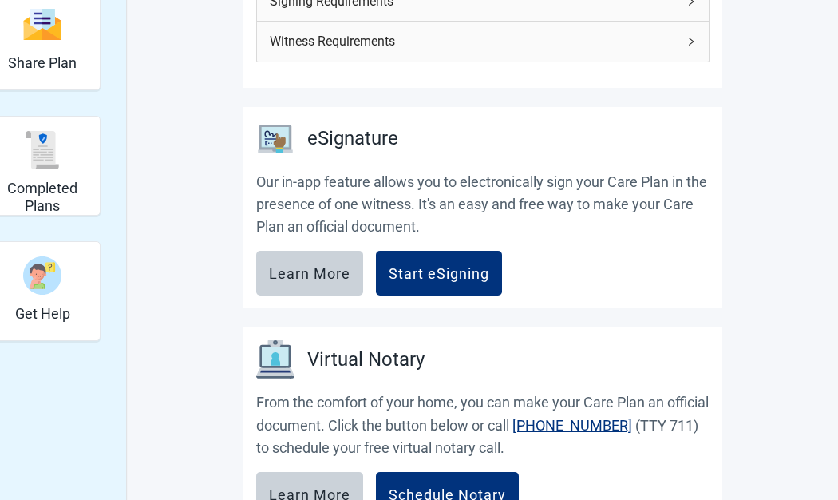
scroll to position [172, 0]
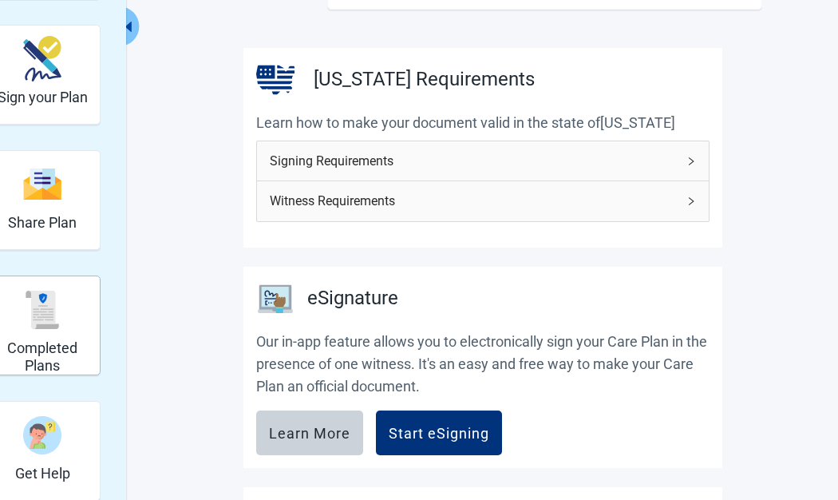
click at [82, 315] on div "Completed Plans" at bounding box center [42, 309] width 101 height 60
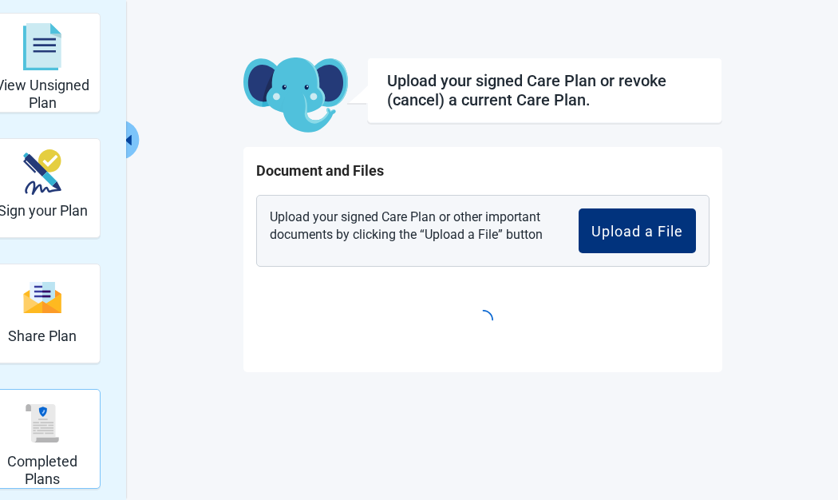
scroll to position [57, 0]
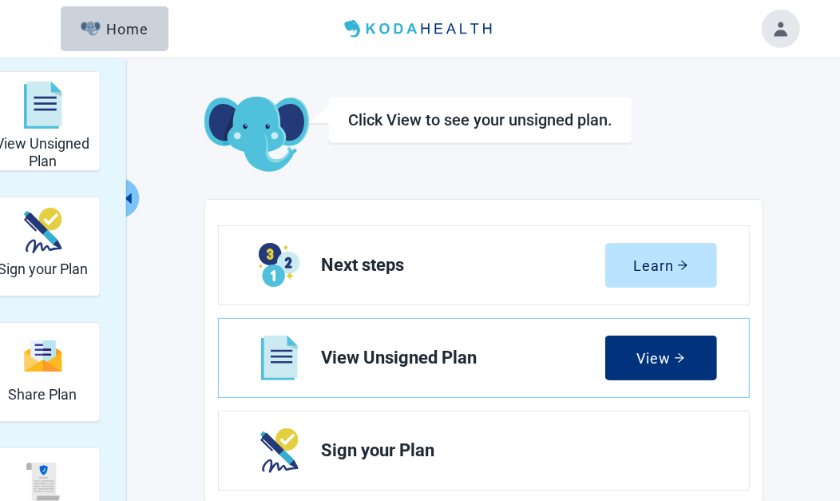
click at [778, 24] on button "Toggle account menu" at bounding box center [781, 29] width 38 height 38
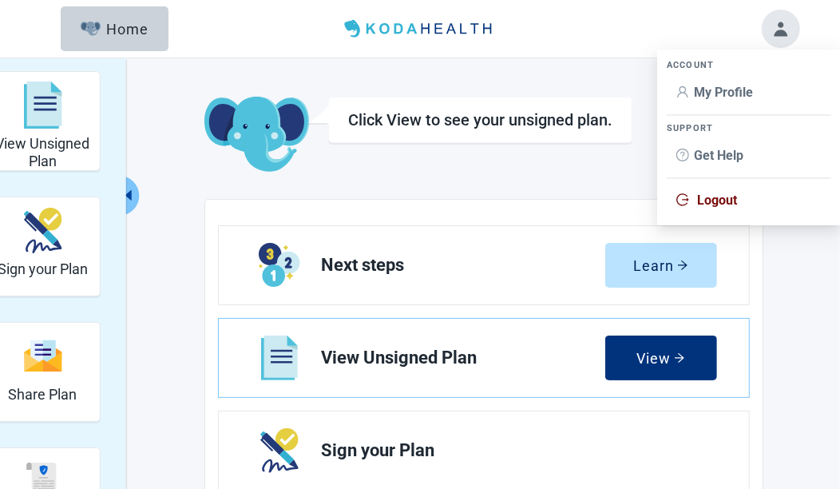
click at [731, 200] on span "Logout" at bounding box center [717, 199] width 40 height 15
